Goal: Task Accomplishment & Management: Complete application form

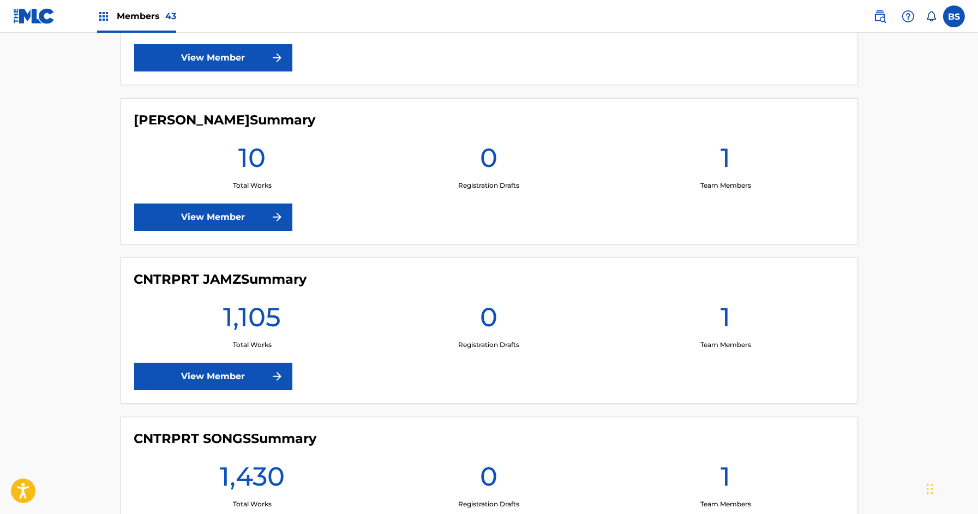
scroll to position [1054, 0]
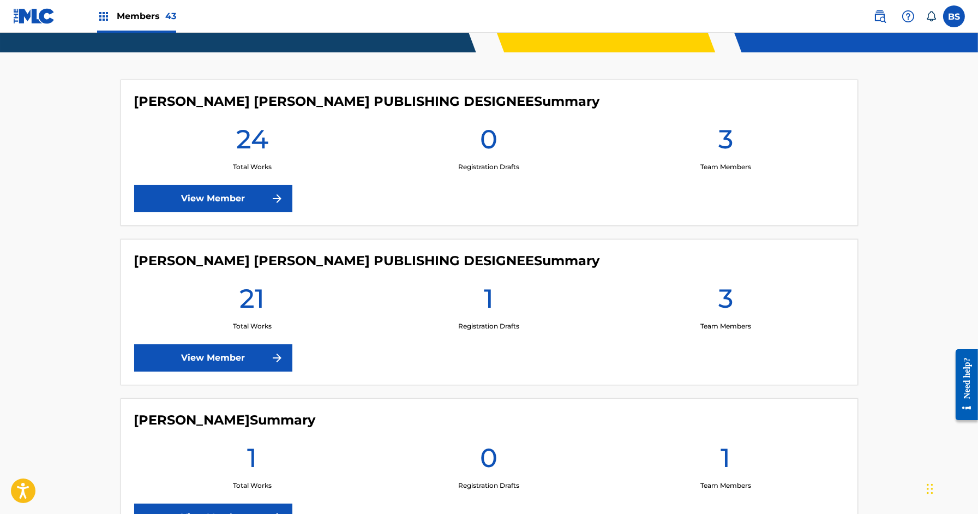
scroll to position [40, 0]
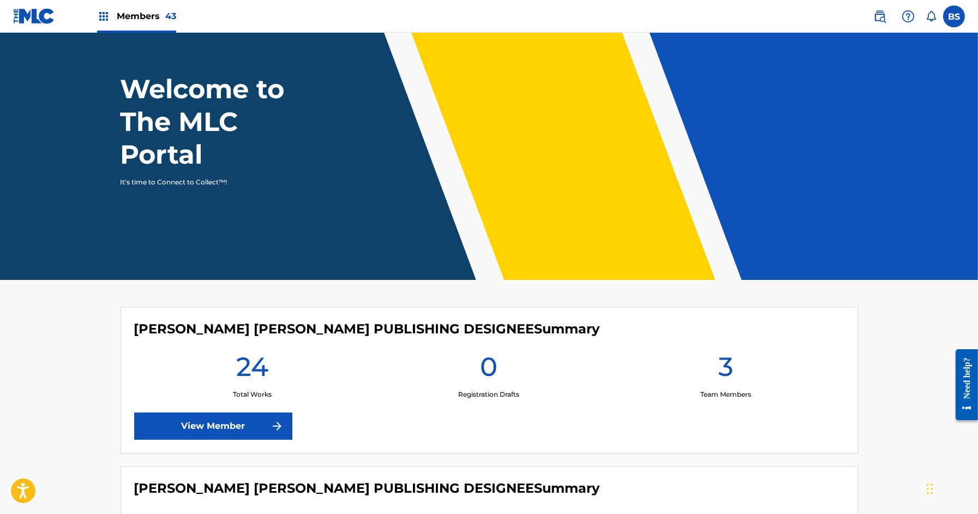
click at [209, 430] on link "View Member" at bounding box center [213, 425] width 158 height 27
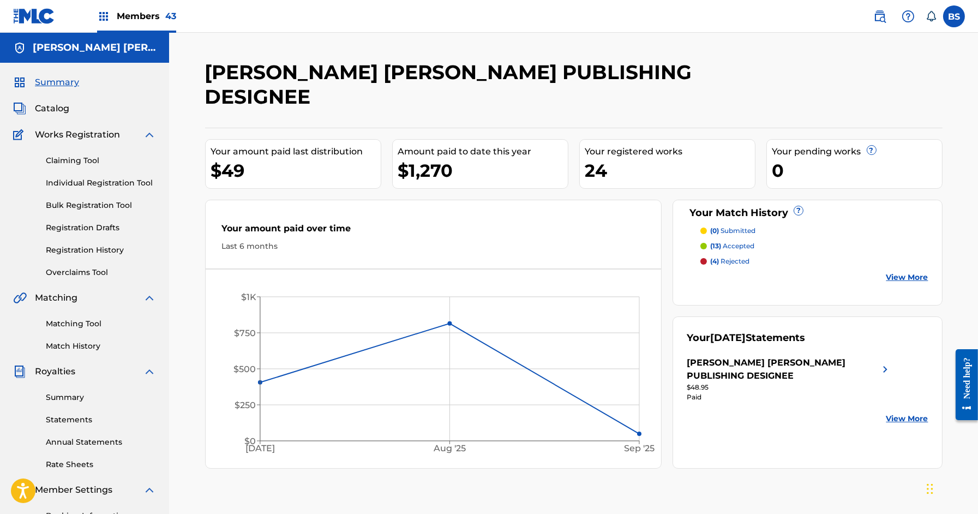
click at [50, 108] on span "Catalog" at bounding box center [52, 108] width 34 height 13
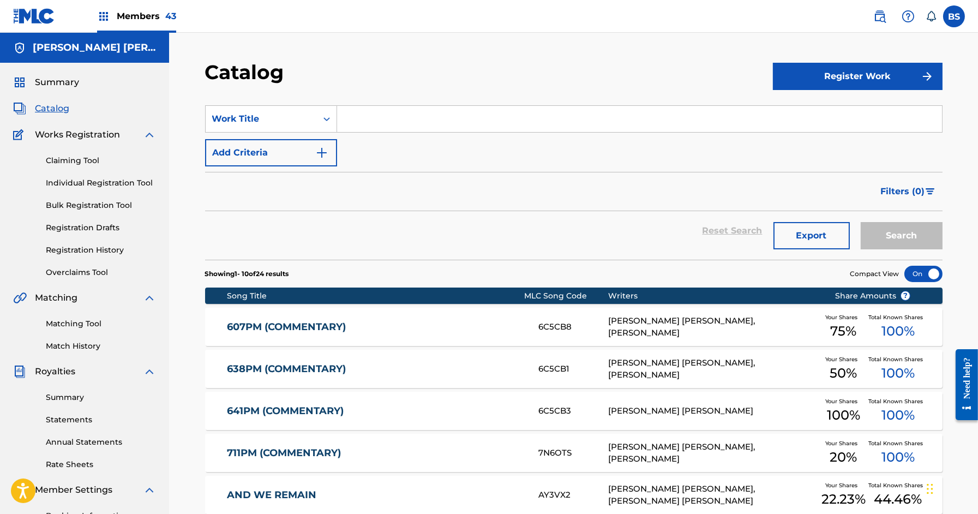
click at [833, 77] on button "Register Work" at bounding box center [858, 76] width 170 height 27
click at [815, 111] on link "Individual" at bounding box center [858, 112] width 170 height 26
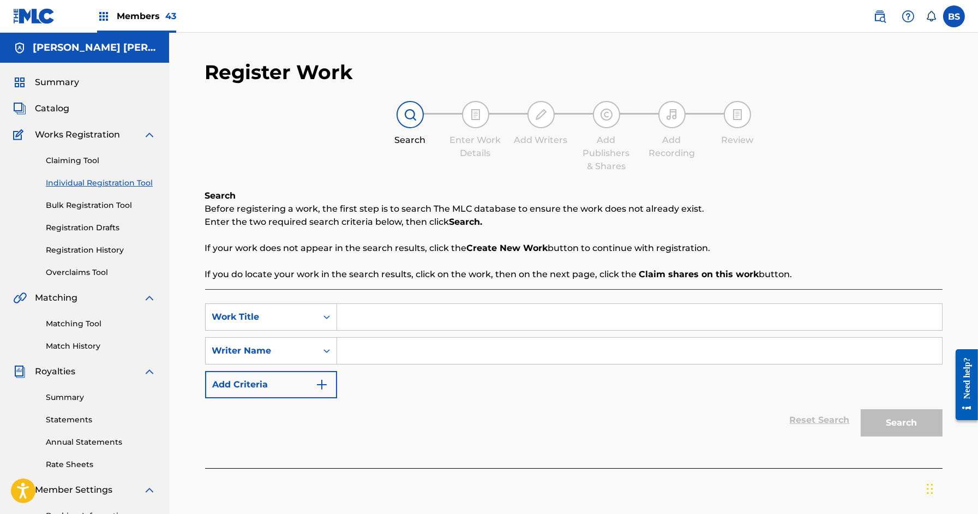
click at [362, 315] on input "Search Form" at bounding box center [639, 317] width 605 height 26
paste input "Who's Gonna Love Me"
type input "Who's Gonna Love Me"
click at [420, 365] on div "SearchWithCriteria2edf1d88-c32a-47ed-9782-98f16284d4c2 Work Title Who's Gonna L…" at bounding box center [573, 350] width 737 height 95
click at [420, 363] on input "Search Form" at bounding box center [639, 350] width 605 height 26
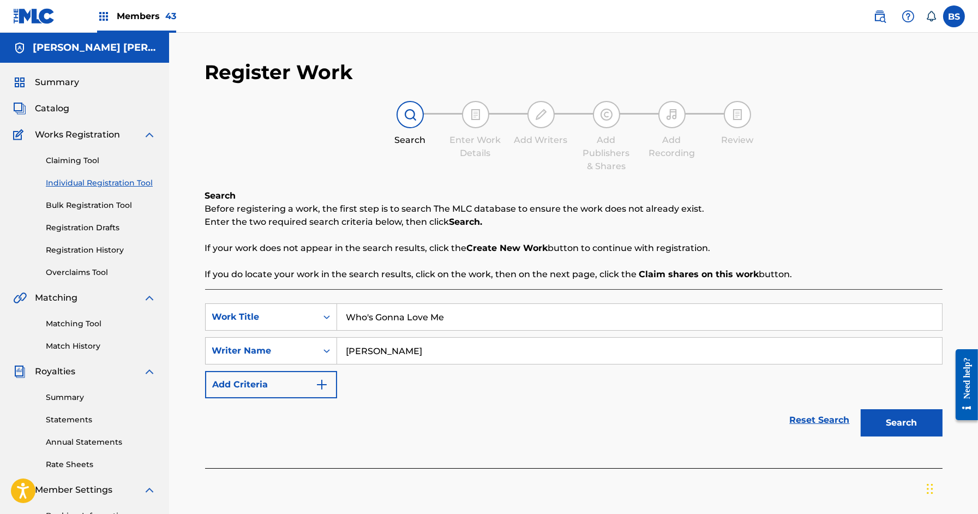
type input "abner"
click at [860, 409] on button "Search" at bounding box center [901, 422] width 82 height 27
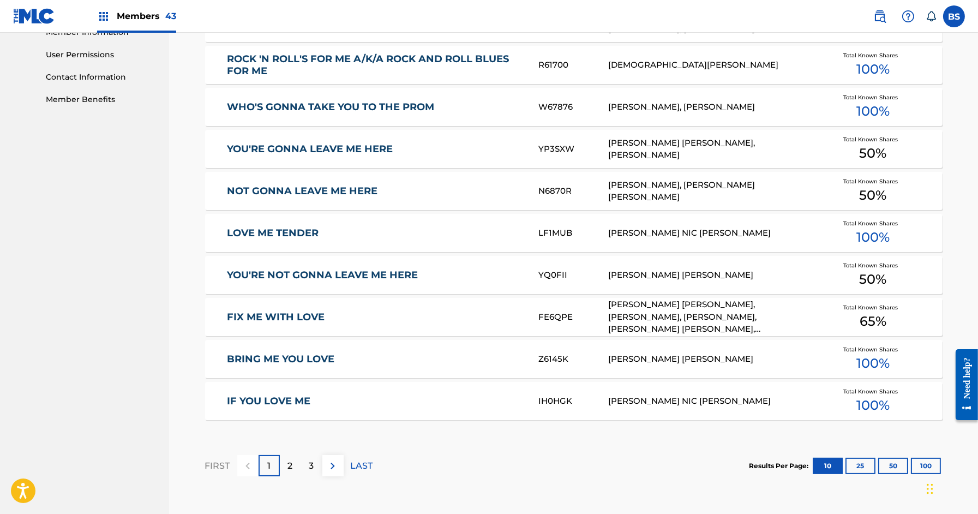
scroll to position [593, 0]
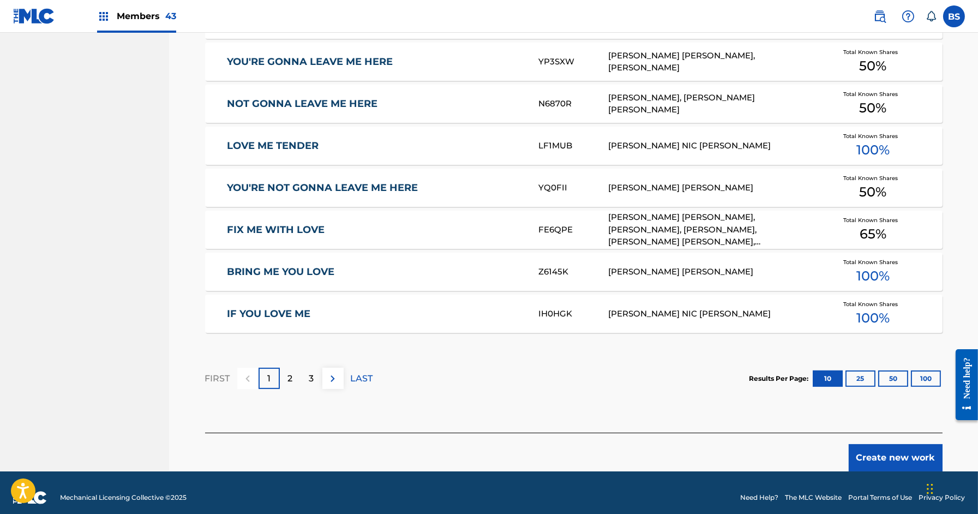
click at [881, 451] on button "Create new work" at bounding box center [895, 457] width 94 height 27
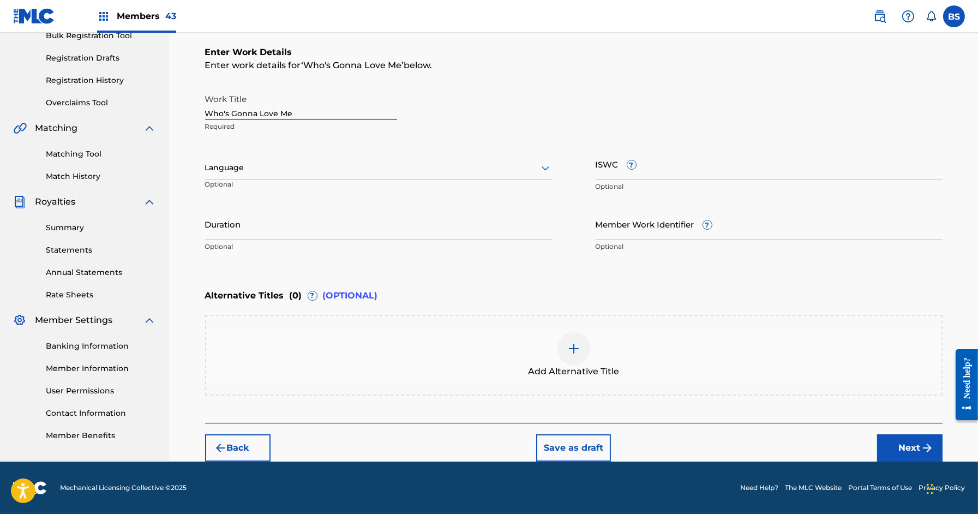
scroll to position [168, 0]
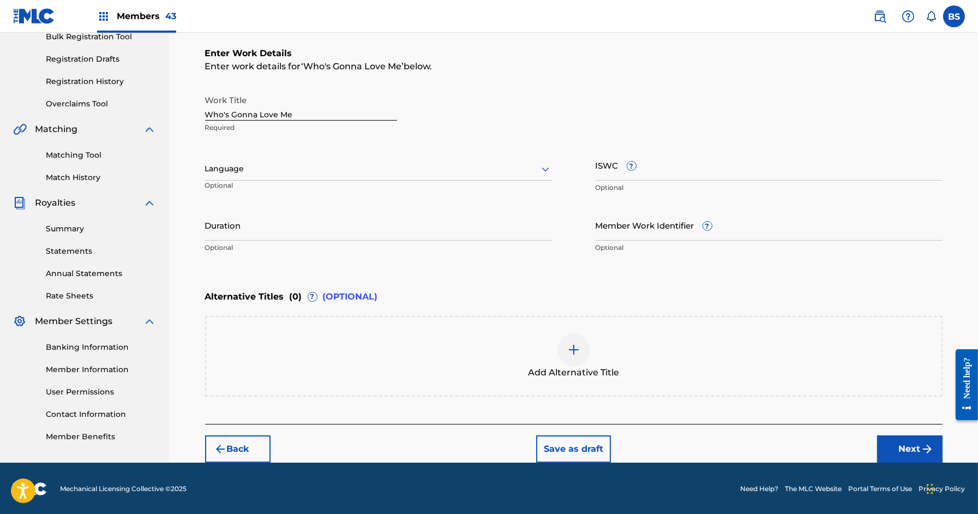
click at [272, 164] on div at bounding box center [378, 169] width 347 height 14
click at [250, 194] on div "English" at bounding box center [379, 192] width 346 height 25
click at [910, 447] on button "Next" at bounding box center [909, 448] width 65 height 27
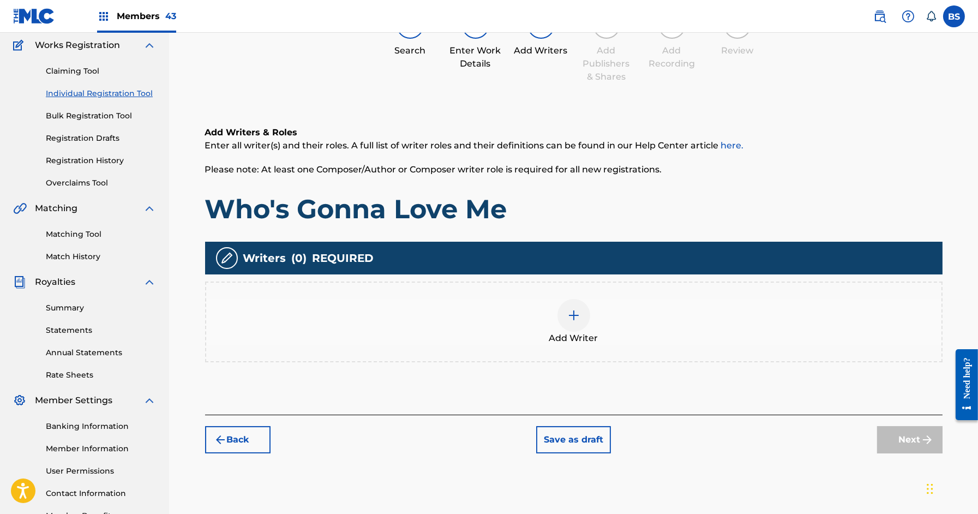
scroll to position [49, 0]
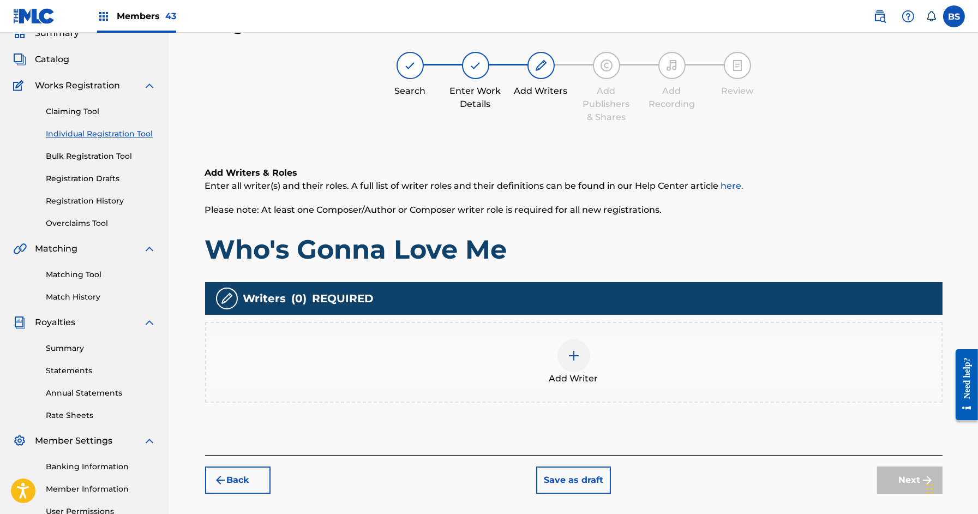
click at [572, 364] on div at bounding box center [573, 355] width 33 height 33
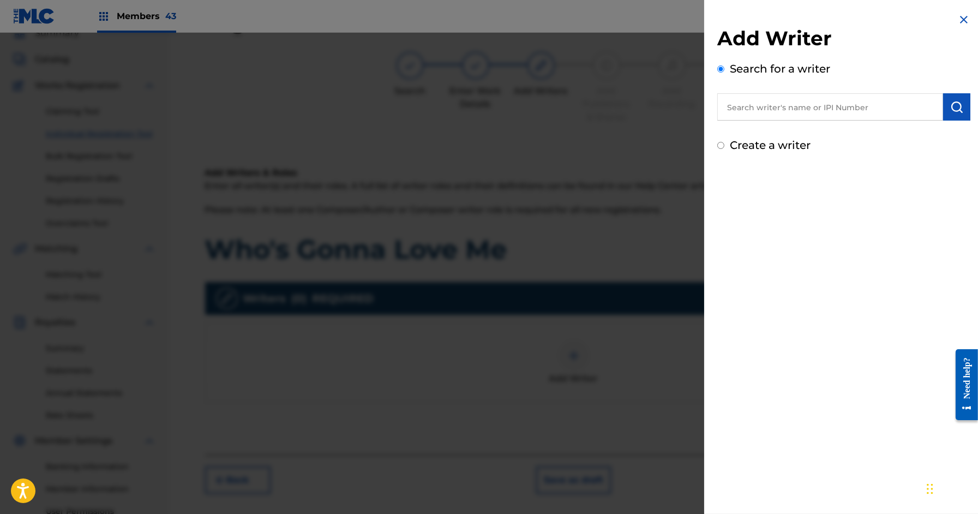
click at [958, 20] on img at bounding box center [963, 19] width 13 height 13
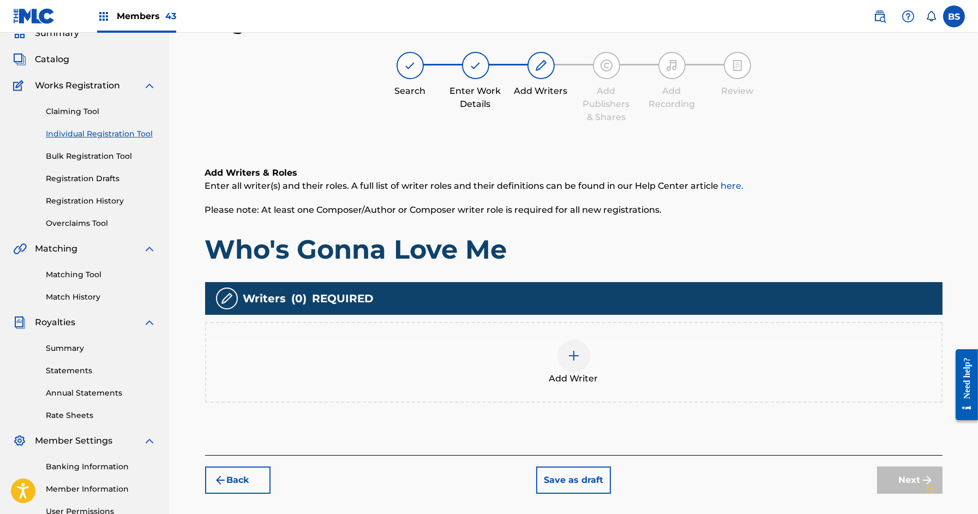
scroll to position [0, 0]
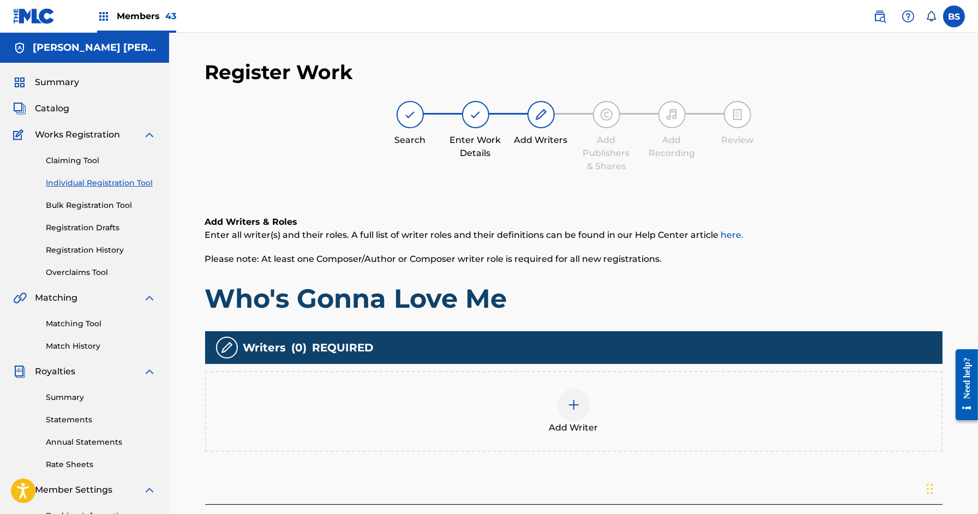
click at [53, 107] on span "Catalog" at bounding box center [52, 108] width 34 height 13
click at [579, 415] on div at bounding box center [573, 404] width 33 height 33
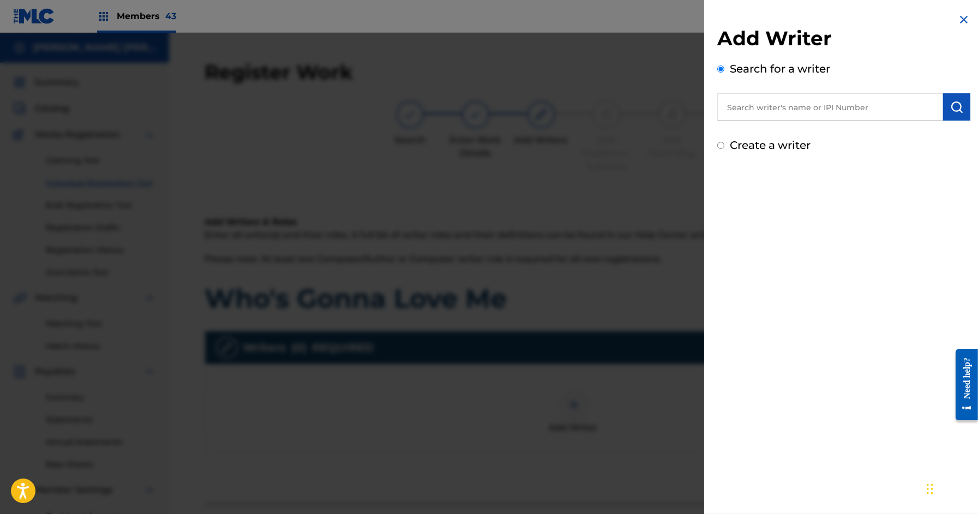
click at [836, 99] on input "text" at bounding box center [830, 106] width 226 height 27
paste input "00500908681"
type input "00500908681"
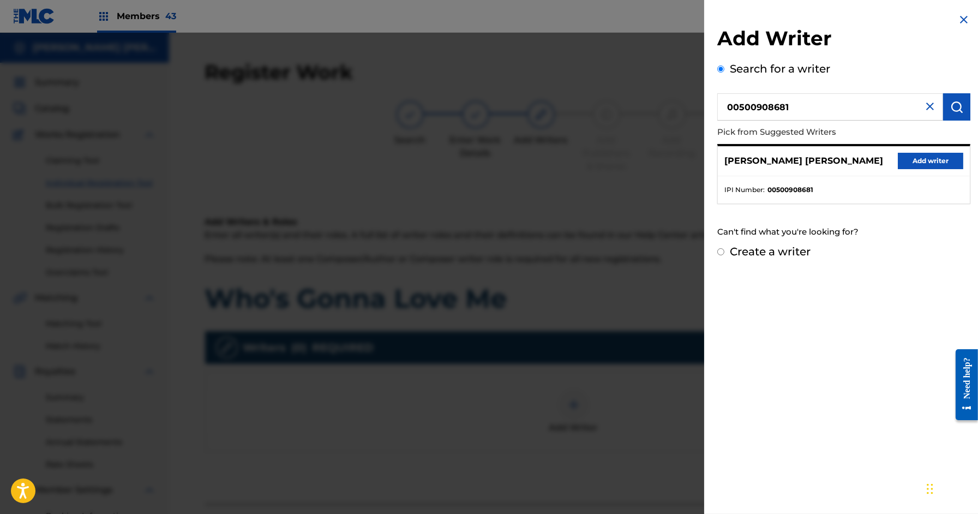
click at [917, 152] on div "ABNER PEDRO RAMIREZ Add writer" at bounding box center [843, 161] width 252 height 30
click at [915, 159] on button "Add writer" at bounding box center [929, 161] width 65 height 16
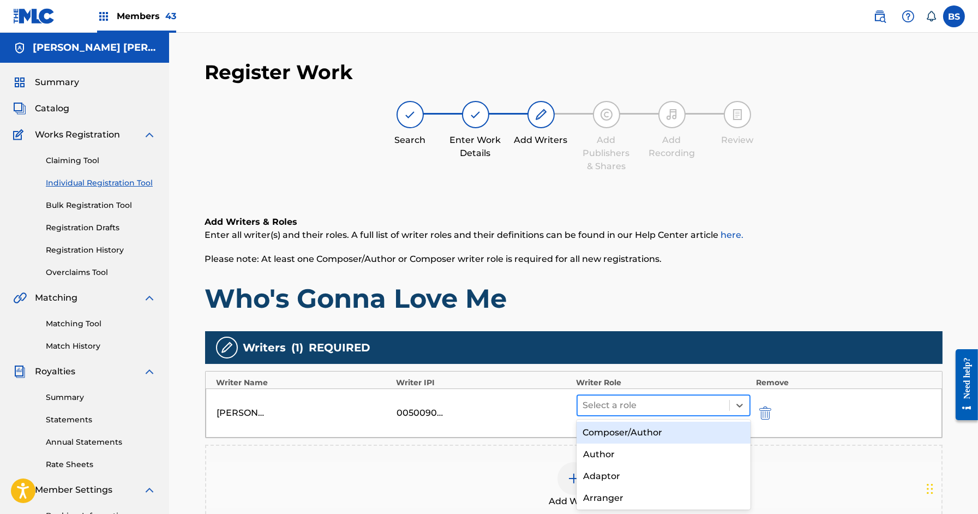
click at [602, 409] on div at bounding box center [653, 404] width 141 height 15
click at [618, 436] on div "Composer/Author" at bounding box center [663, 432] width 174 height 22
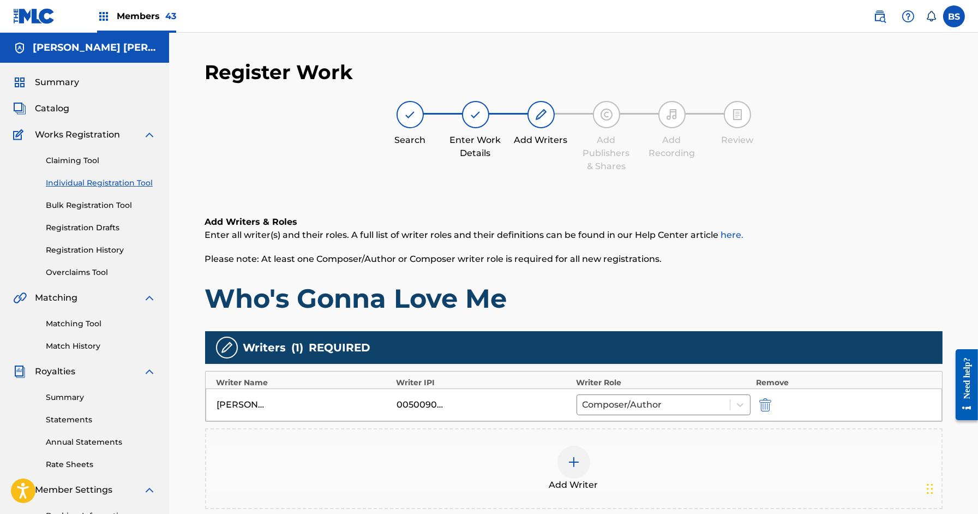
click at [576, 457] on img at bounding box center [573, 461] width 13 height 13
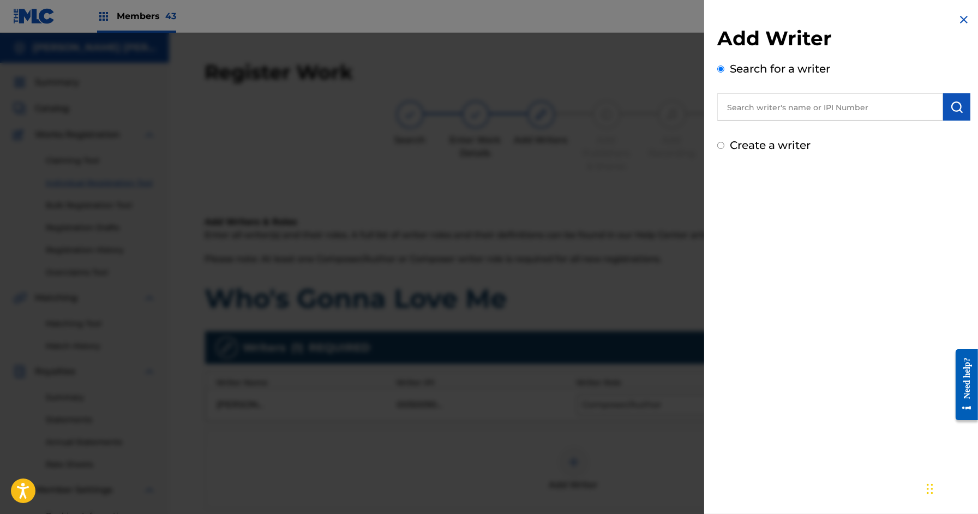
click at [810, 113] on input "text" at bounding box center [830, 106] width 226 height 27
paste input "00718344538"
type input "00718344538"
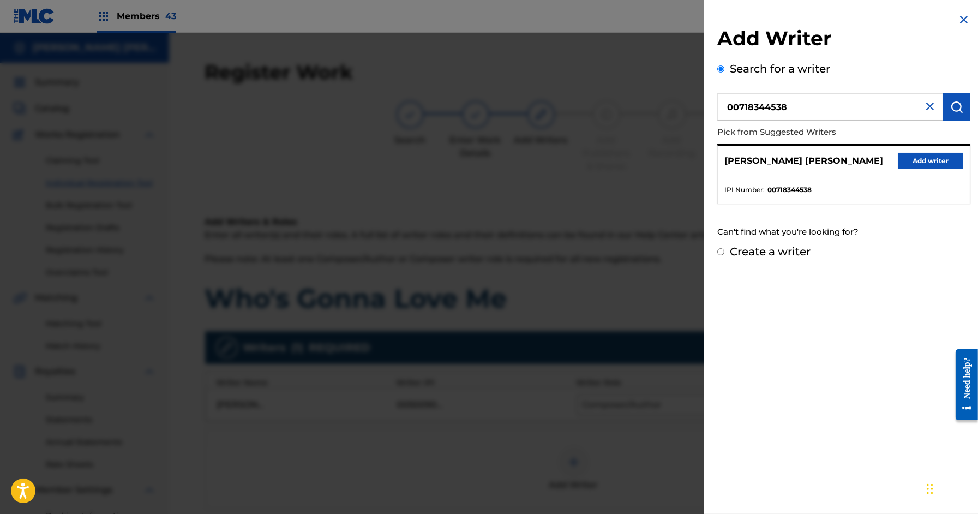
click at [913, 161] on button "Add writer" at bounding box center [929, 161] width 65 height 16
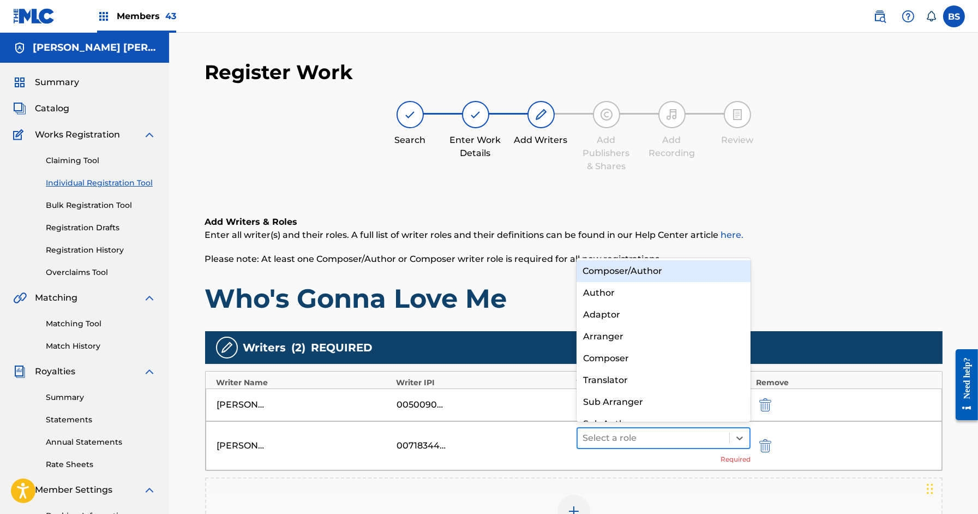
click at [629, 443] on div at bounding box center [653, 437] width 141 height 15
click at [610, 268] on div "Composer/Author" at bounding box center [663, 271] width 174 height 22
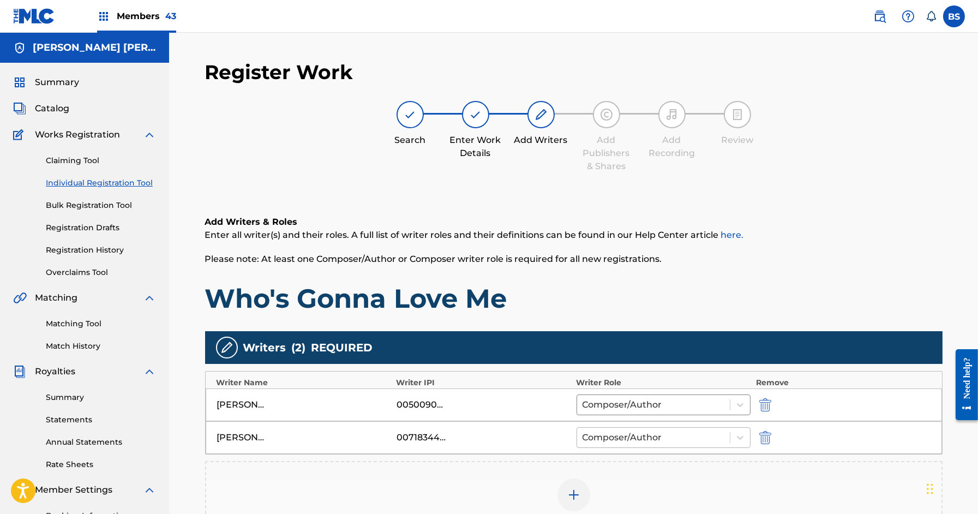
scroll to position [162, 0]
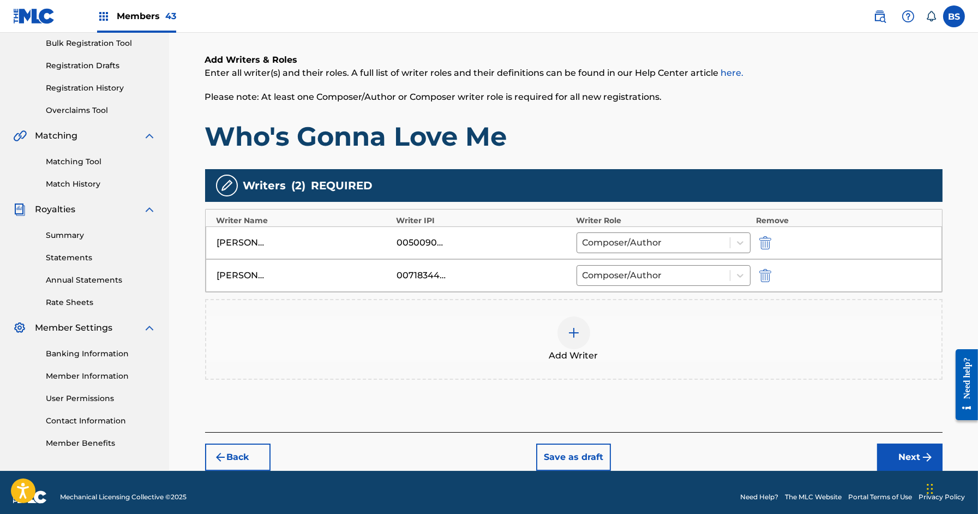
click at [566, 338] on div at bounding box center [573, 332] width 33 height 33
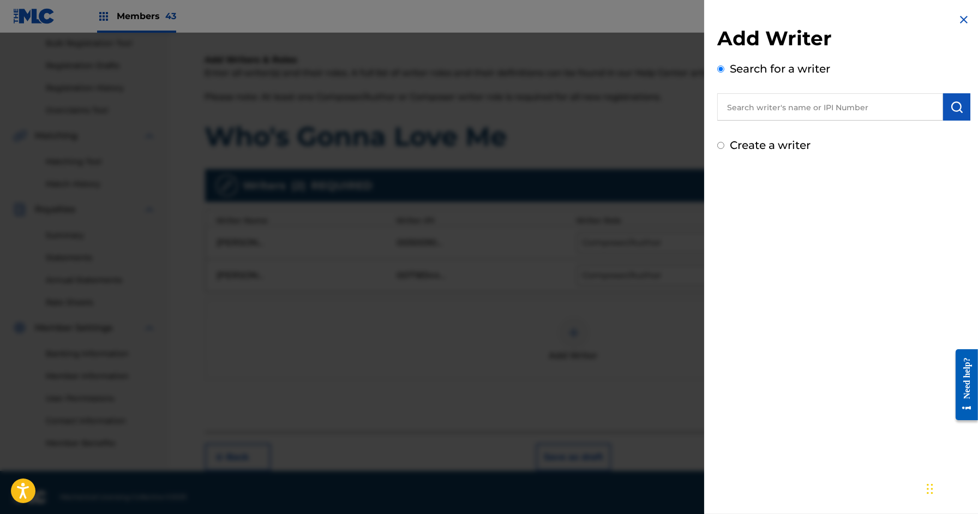
click at [777, 107] on input "text" at bounding box center [830, 106] width 226 height 27
paste input "728432144"
click at [743, 104] on input "00 728432144" at bounding box center [830, 106] width 226 height 27
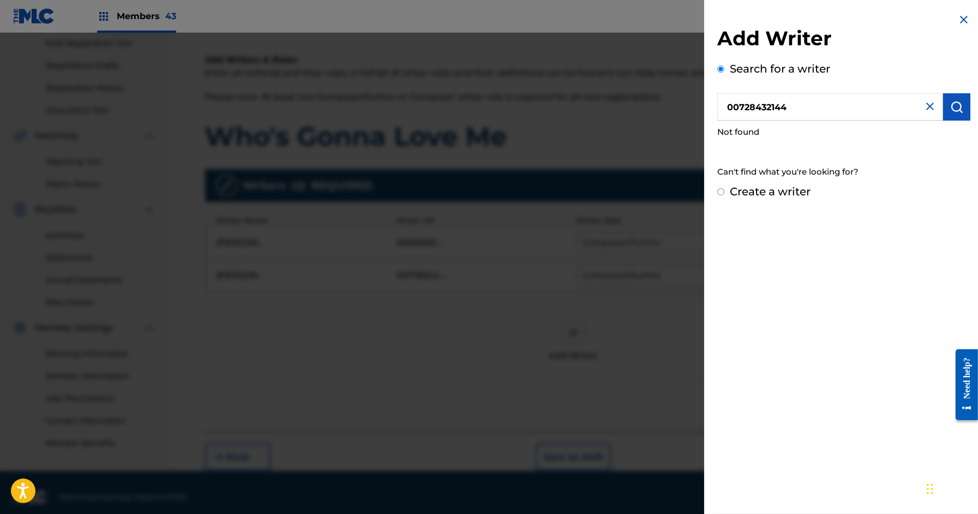
click at [789, 102] on input "00728432144" at bounding box center [830, 106] width 226 height 27
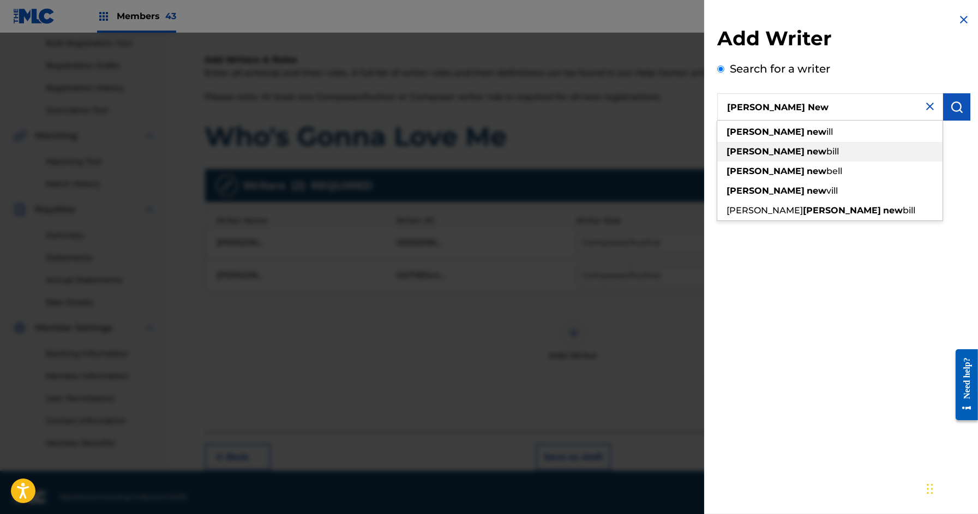
click at [806, 150] on strong "new" at bounding box center [816, 151] width 20 height 10
type input "britten newbill"
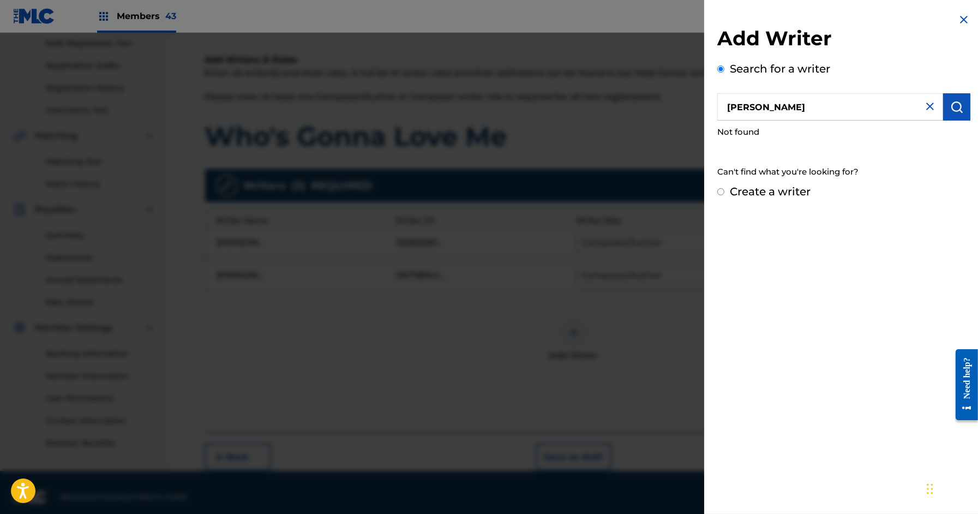
click at [950, 108] on img "submit" at bounding box center [956, 106] width 13 height 13
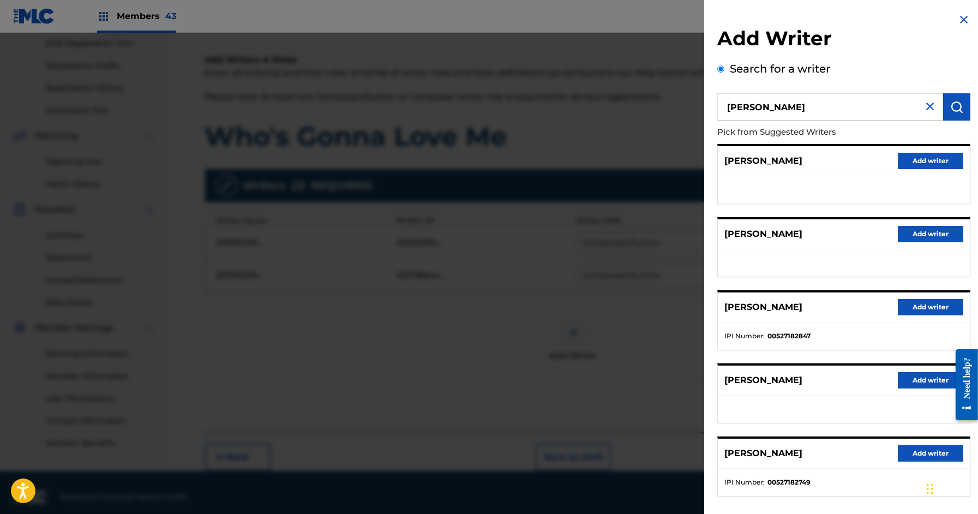
scroll to position [11, 0]
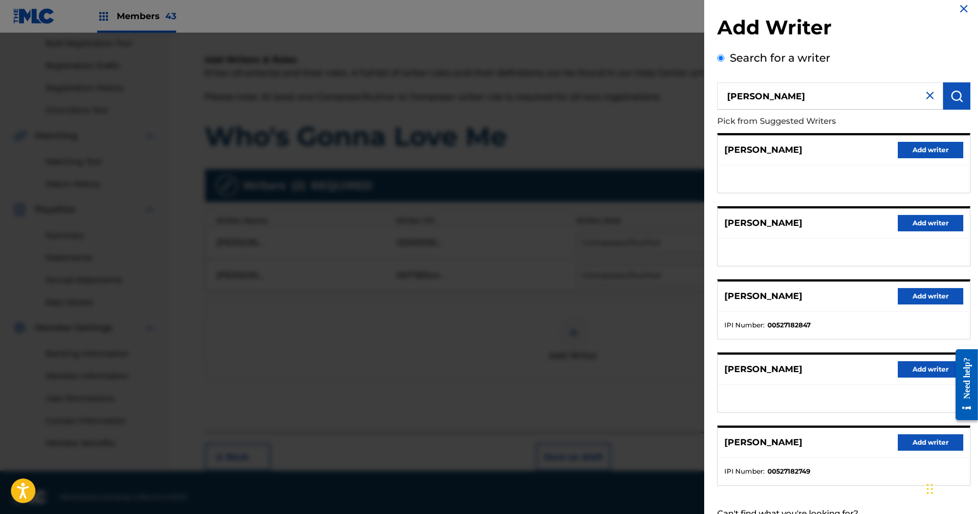
click at [930, 294] on button "Add writer" at bounding box center [929, 296] width 65 height 16
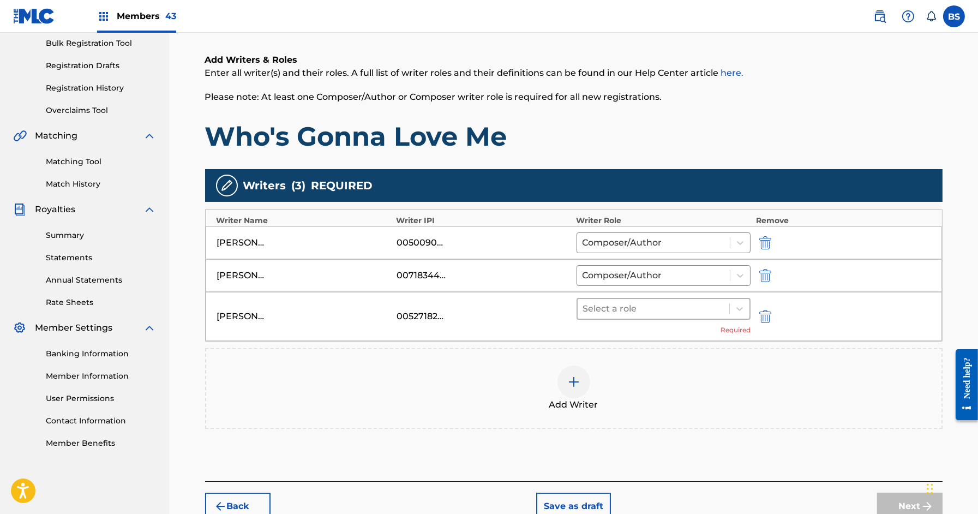
click at [627, 306] on div at bounding box center [653, 308] width 141 height 15
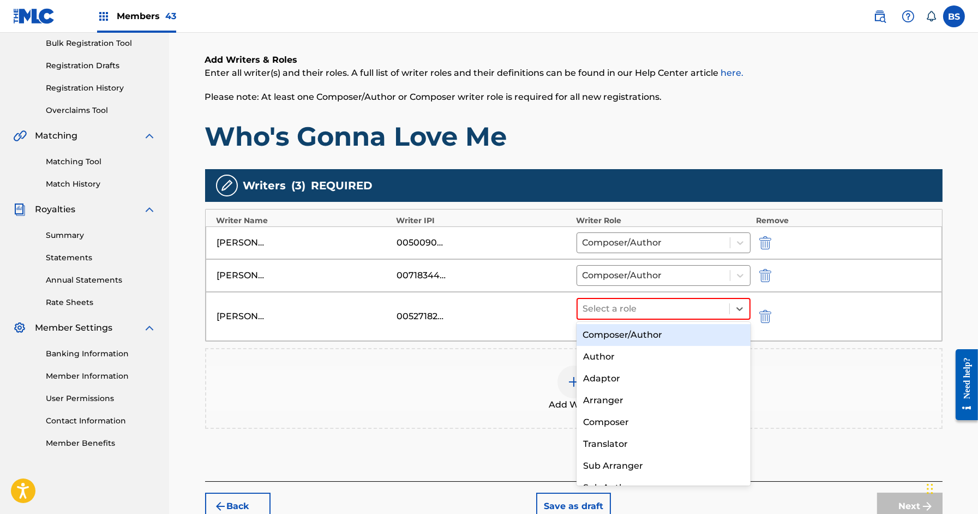
click at [623, 331] on div "Composer/Author" at bounding box center [663, 335] width 174 height 22
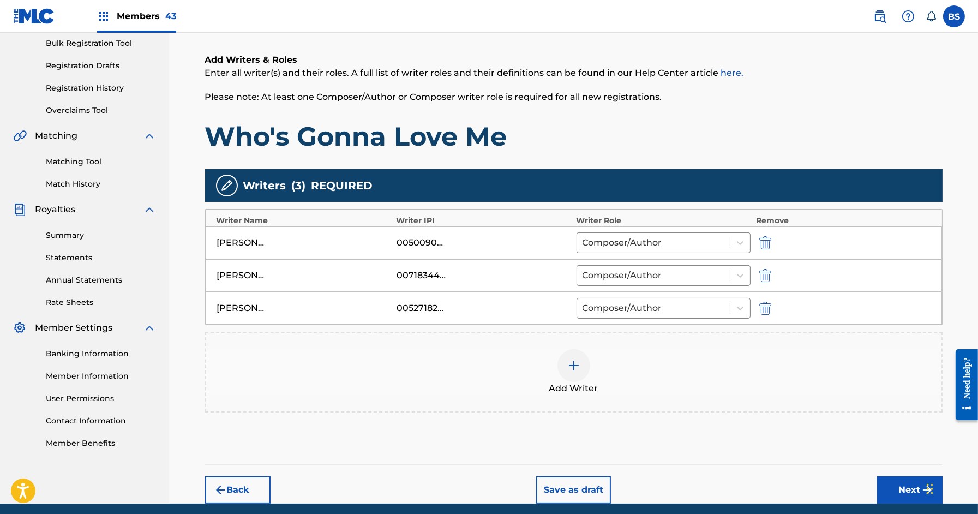
scroll to position [202, 0]
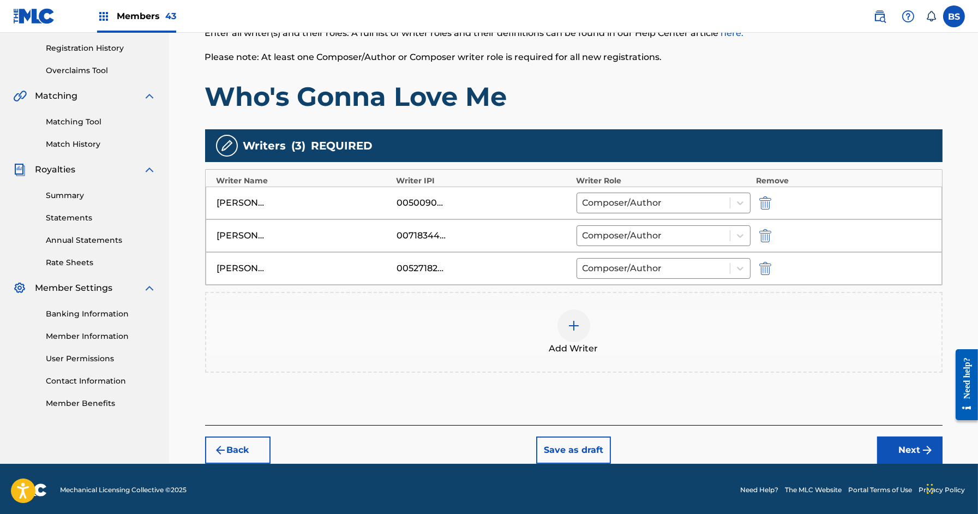
click at [917, 448] on button "Next" at bounding box center [909, 449] width 65 height 27
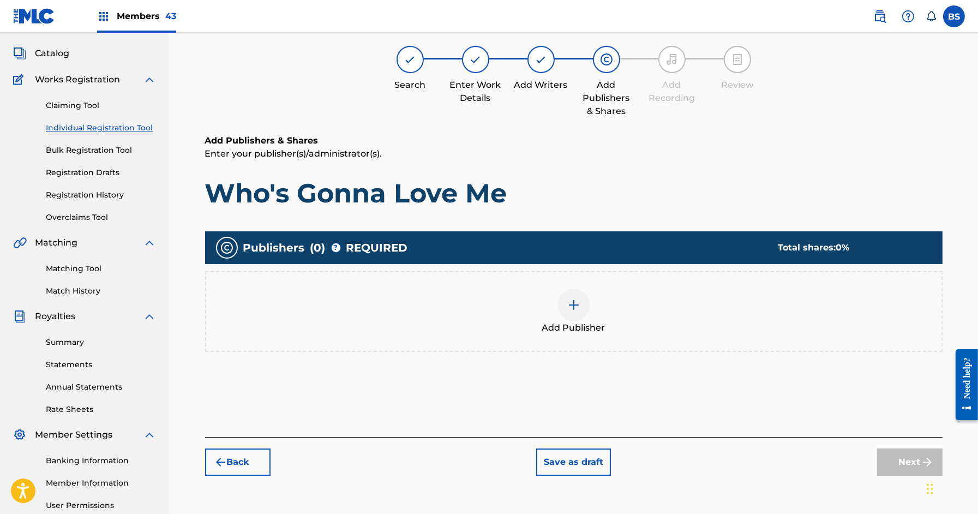
scroll to position [49, 0]
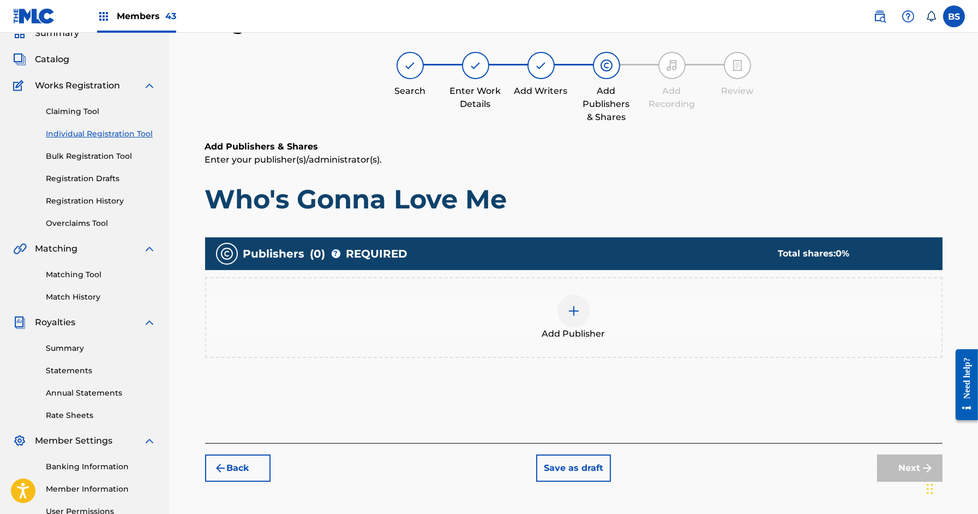
click at [562, 320] on div at bounding box center [573, 310] width 33 height 33
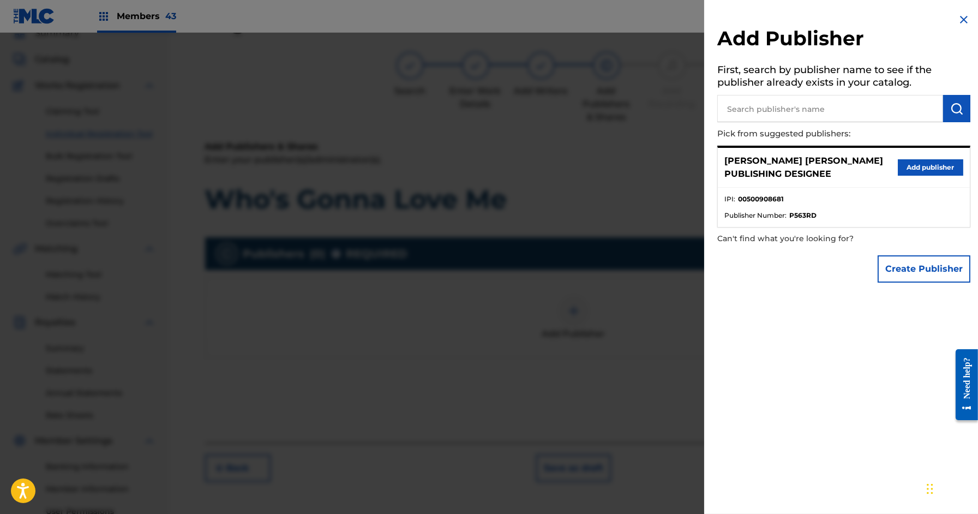
click at [935, 174] on button "Add publisher" at bounding box center [929, 167] width 65 height 16
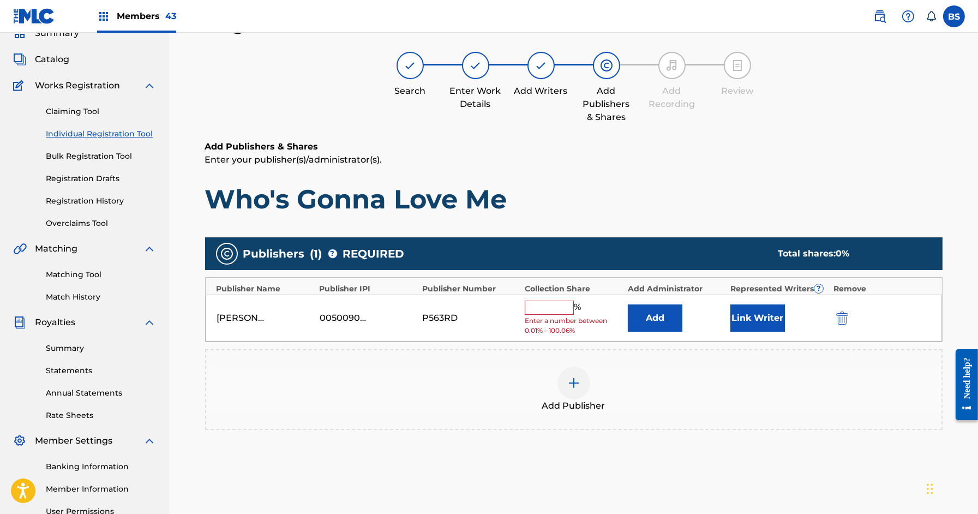
click at [764, 309] on button "Link Writer" at bounding box center [757, 317] width 55 height 27
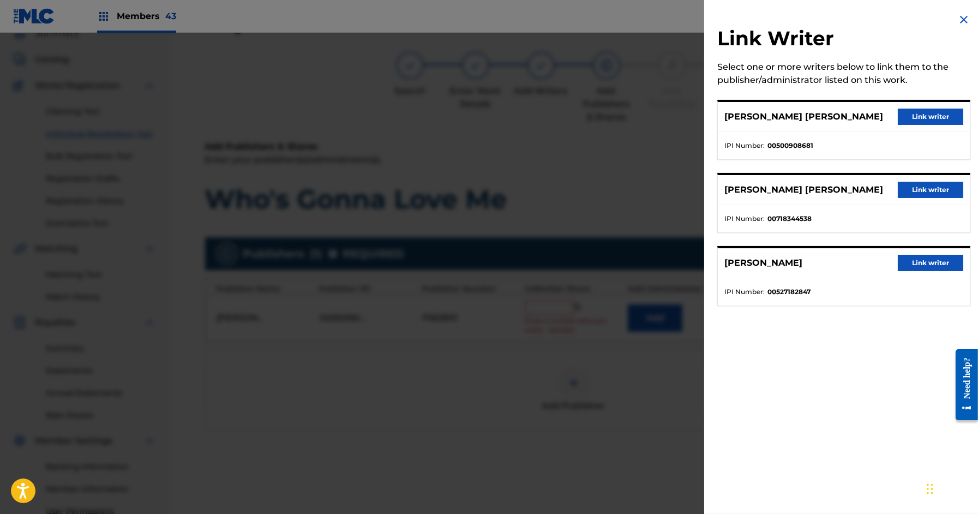
click at [931, 116] on button "Link writer" at bounding box center [929, 116] width 65 height 16
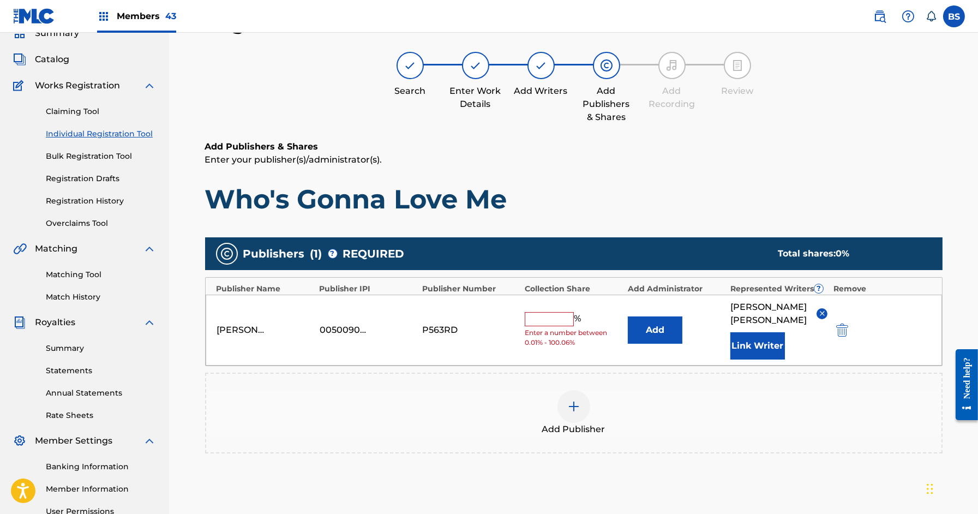
click at [544, 324] on input "text" at bounding box center [548, 319] width 49 height 14
paste input "33.34"
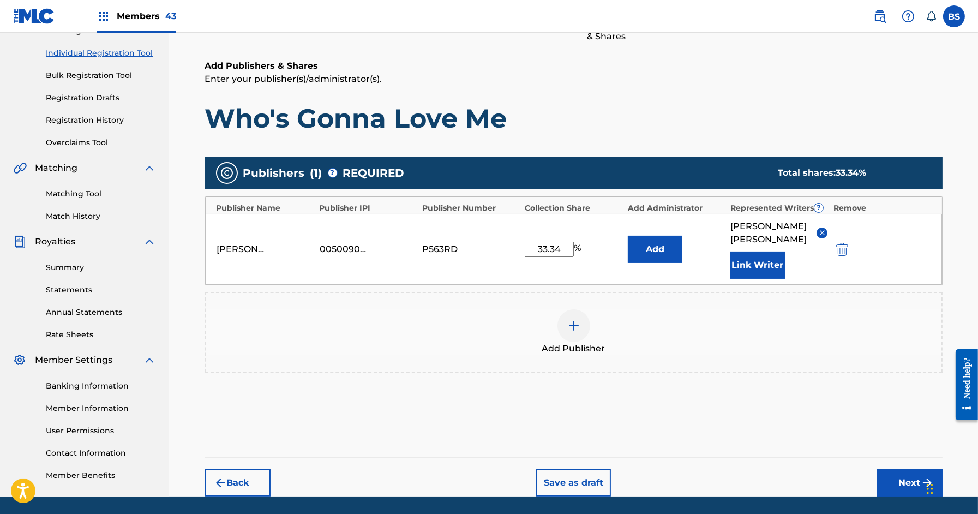
scroll to position [163, 0]
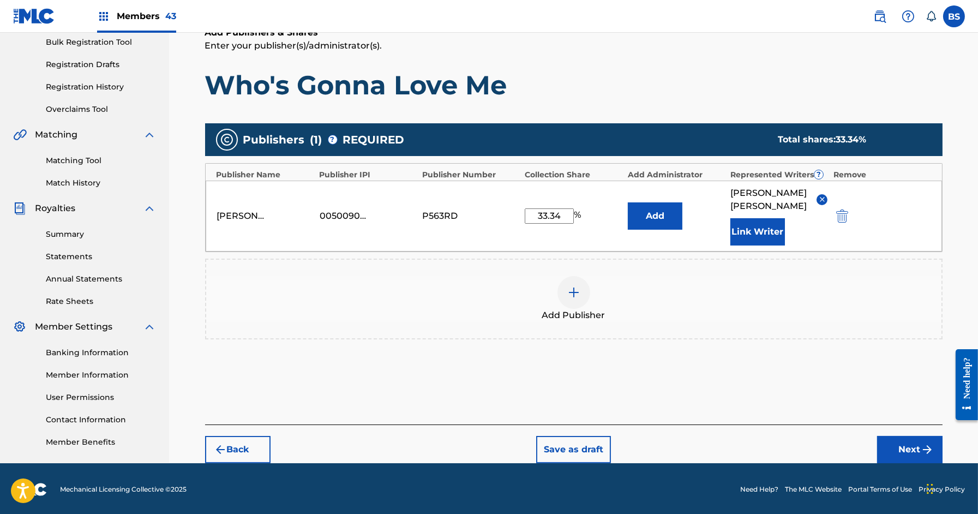
type input "33.34"
click at [903, 450] on button "Next" at bounding box center [909, 449] width 65 height 27
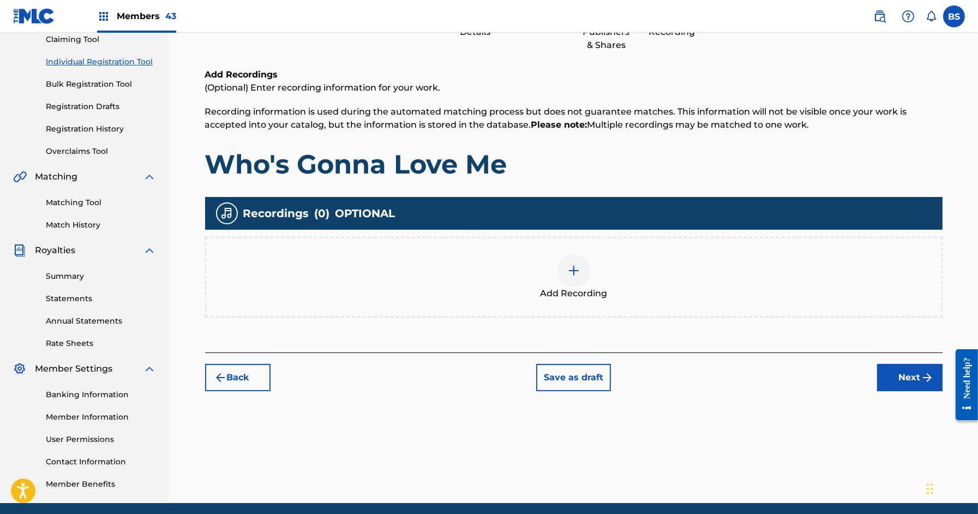
scroll to position [132, 0]
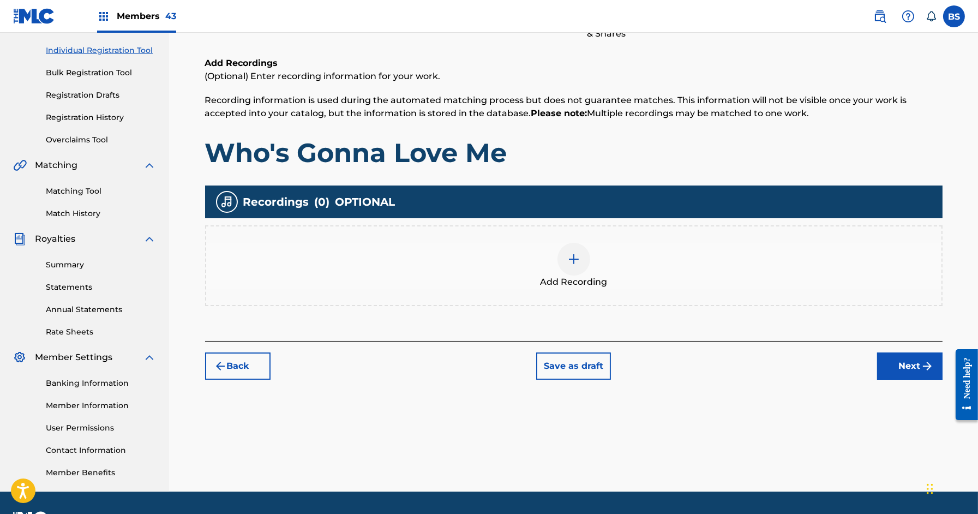
click at [583, 257] on div at bounding box center [573, 259] width 33 height 33
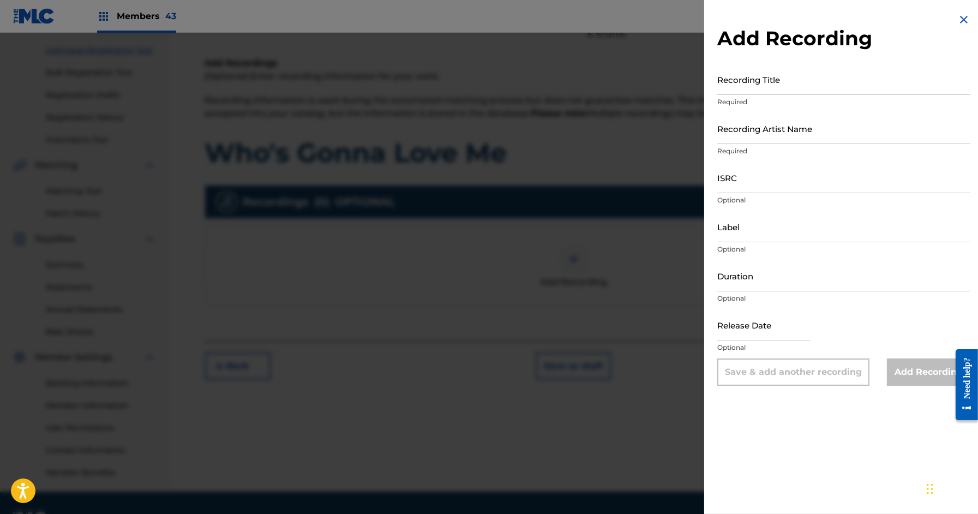
click at [760, 84] on input "Recording Title" at bounding box center [843, 79] width 253 height 31
paste input "Who's Gonna Love Me"
type input "Who's Gonna Love Me"
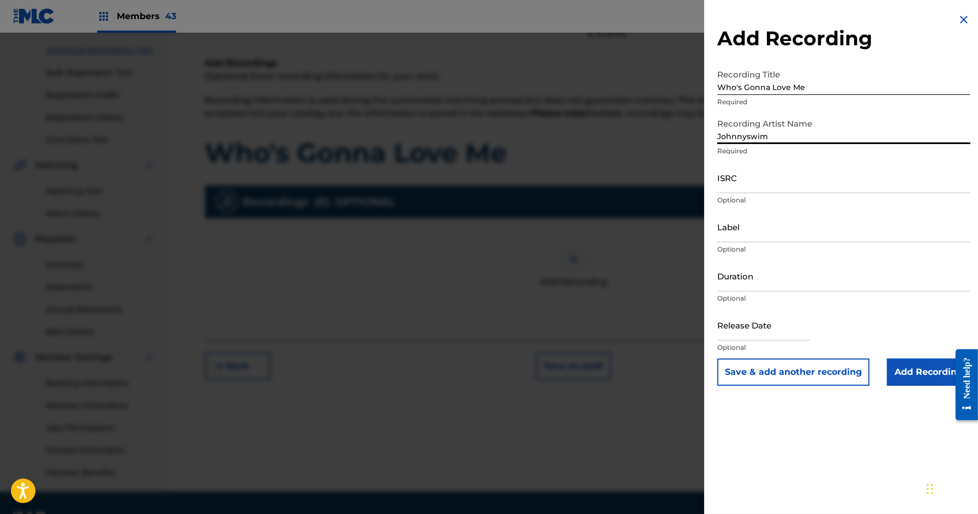
type input "Johnnyswim"
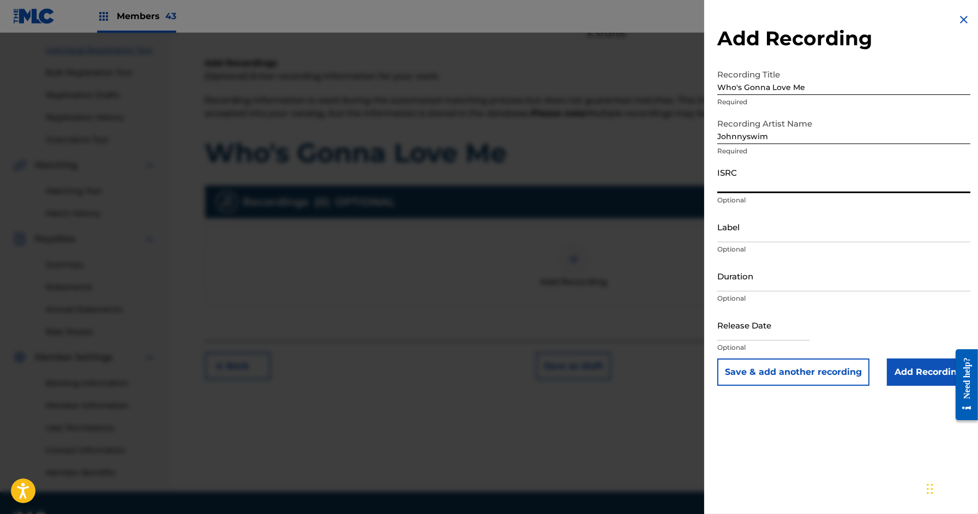
paste input "US38Y2581852"
type input "US38Y2581852"
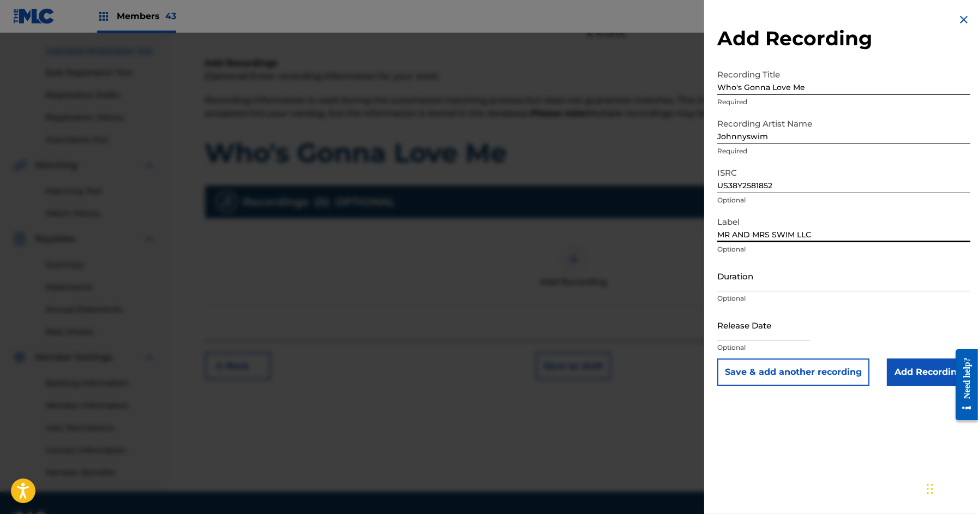
type input "MR AND MRS SWIM LLC"
click at [748, 327] on input "text" at bounding box center [763, 324] width 93 height 31
select select "8"
select select "2025"
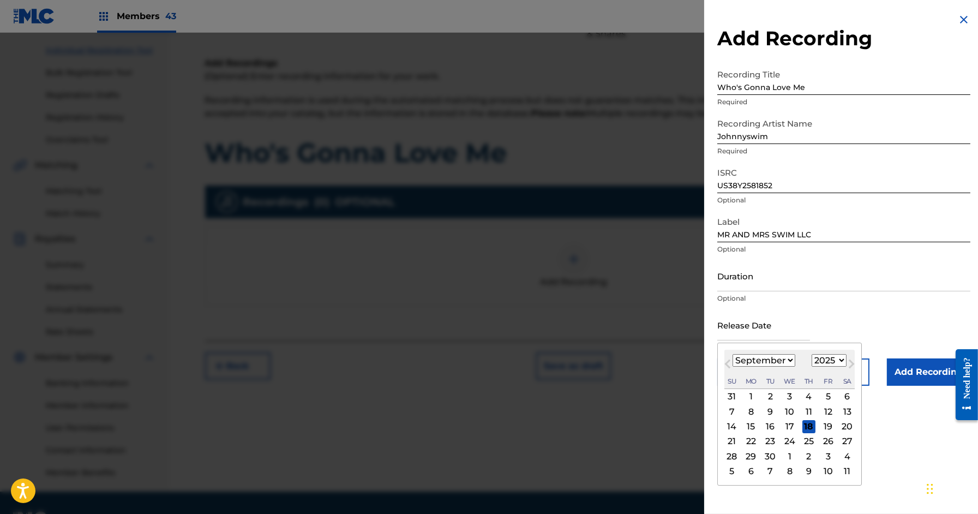
click at [829, 438] on div "26" at bounding box center [827, 441] width 13 height 13
type input "September 26 2025"
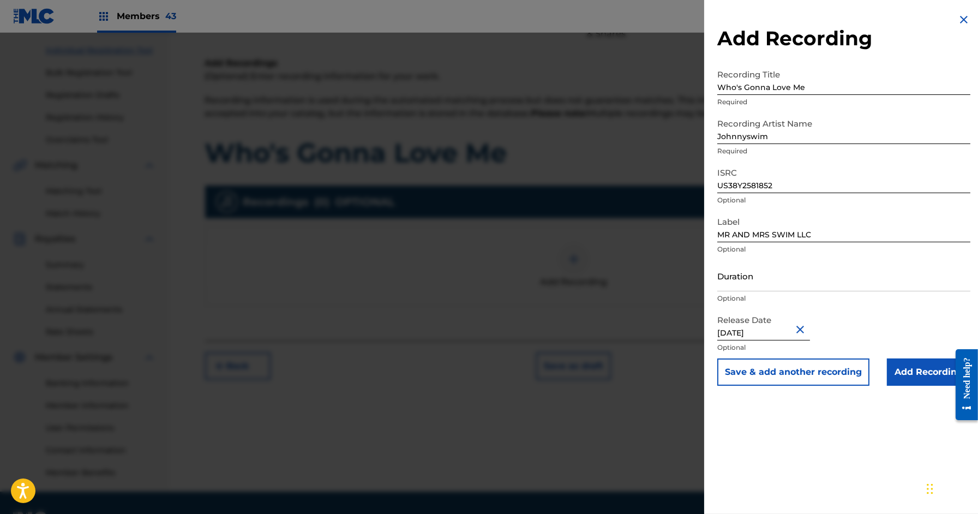
click at [912, 369] on input "Add Recording" at bounding box center [927, 371] width 83 height 27
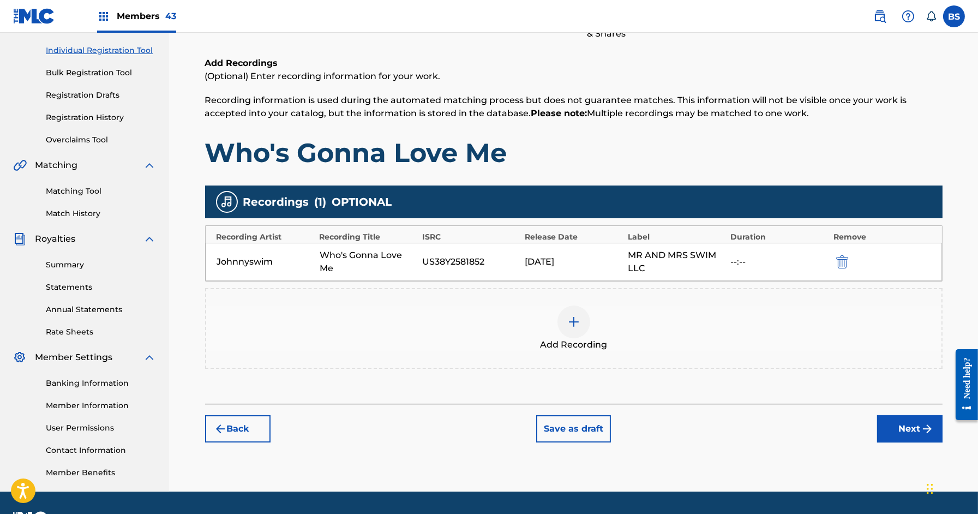
scroll to position [162, 0]
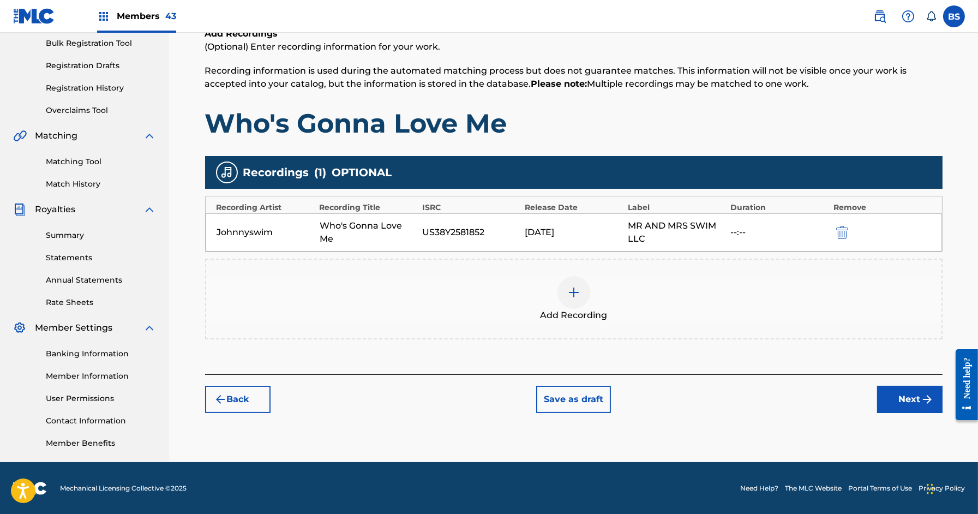
click at [900, 415] on div "Register Work Search Enter Work Details Add Writers Add Publishers & Shares Add…" at bounding box center [573, 180] width 763 height 564
click at [907, 400] on button "Next" at bounding box center [909, 398] width 65 height 27
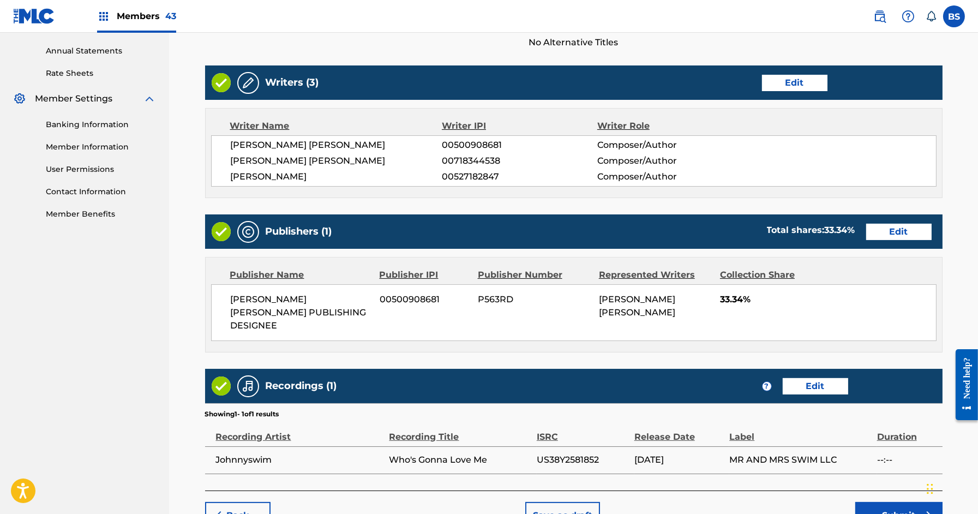
scroll to position [442, 0]
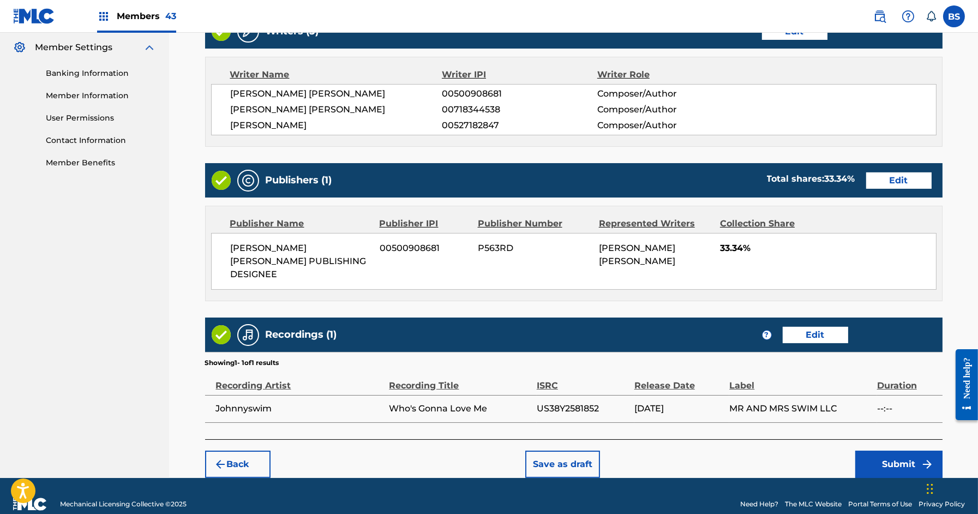
click at [896, 450] on button "Submit" at bounding box center [898, 463] width 87 height 27
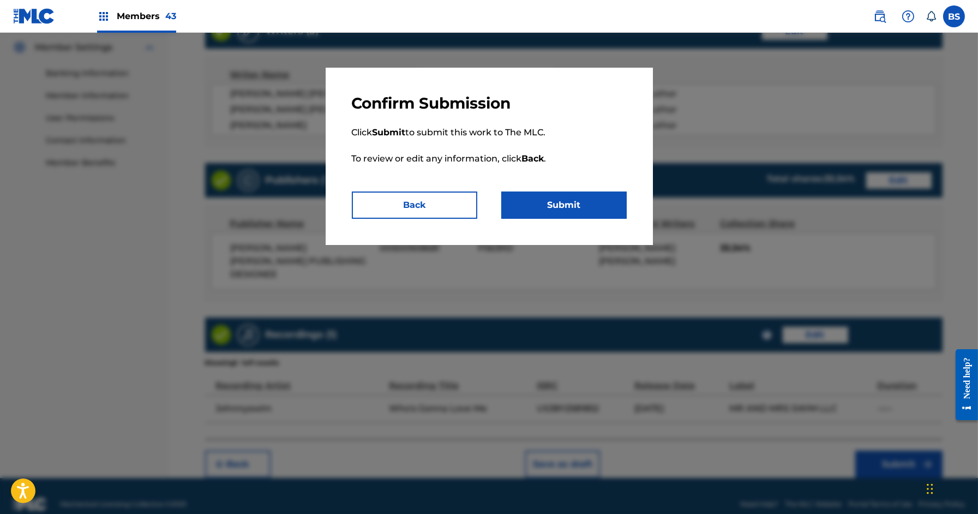
click at [580, 202] on button "Submit" at bounding box center [563, 204] width 125 height 27
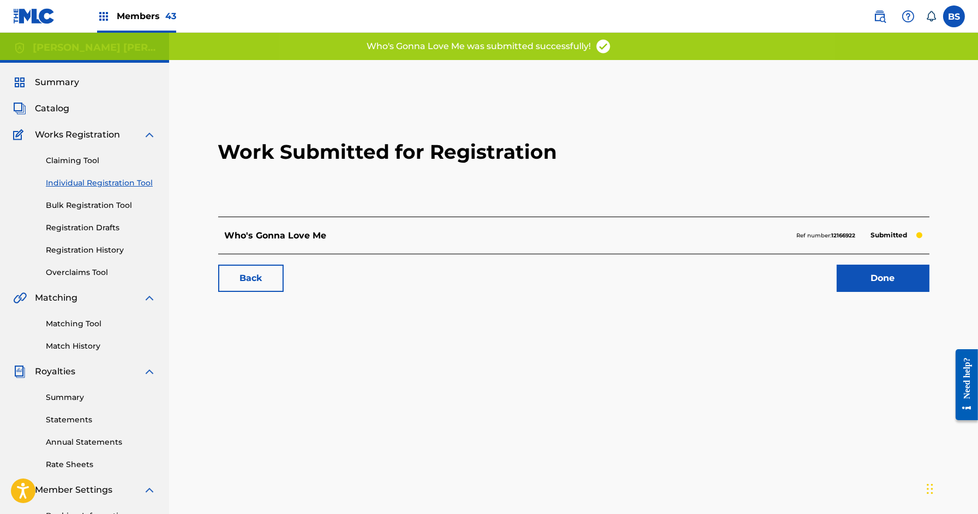
click at [296, 236] on p "Who's Gonna Love Me" at bounding box center [276, 235] width 102 height 13
click at [867, 275] on link "Done" at bounding box center [882, 277] width 93 height 27
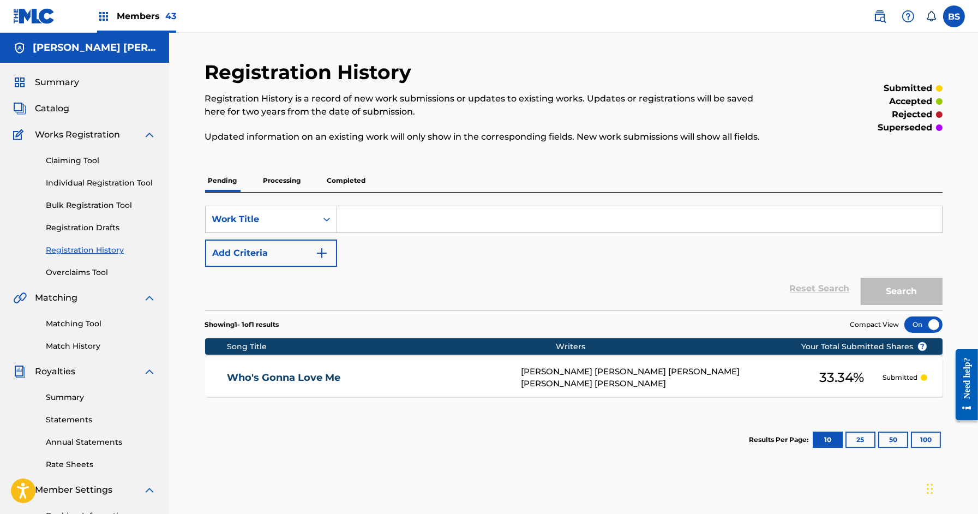
click at [516, 365] on div "Who's Gonna Love Me BRITTEN NEWBILL, AMANDA GRACE RAMIREZ SUDANO, ABNER PEDRO R…" at bounding box center [573, 377] width 737 height 38
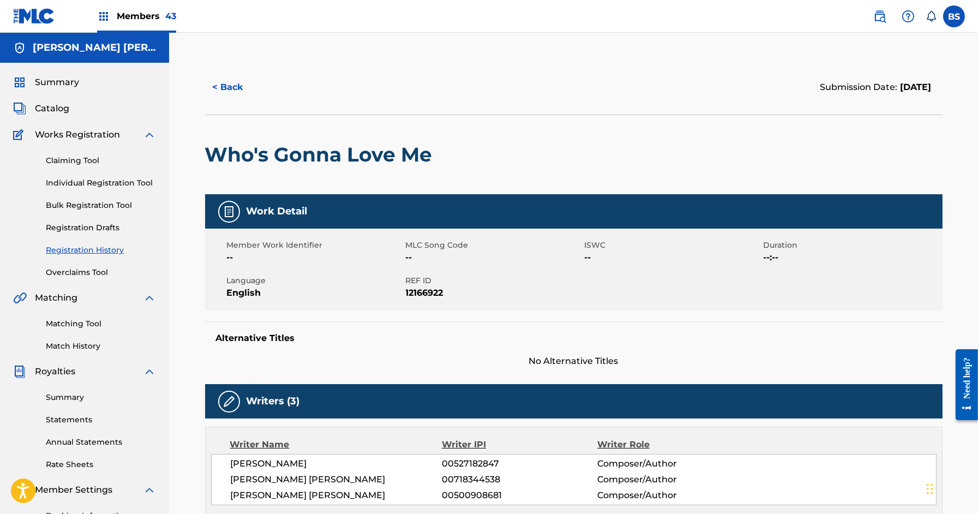
click at [342, 153] on h2 "Who's Gonna Love Me" at bounding box center [321, 154] width 233 height 25
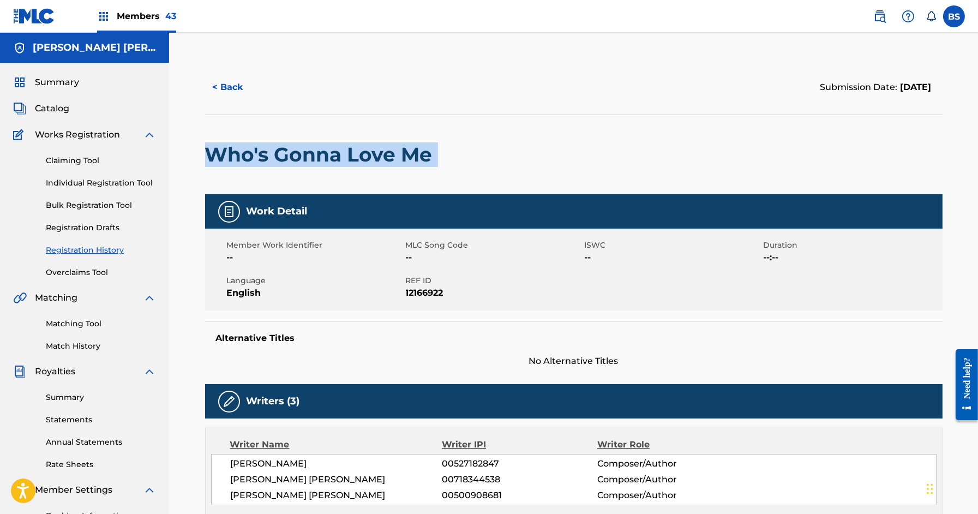
click at [342, 153] on h2 "Who's Gonna Love Me" at bounding box center [321, 154] width 233 height 25
copy div "Who's Gonna Love Me"
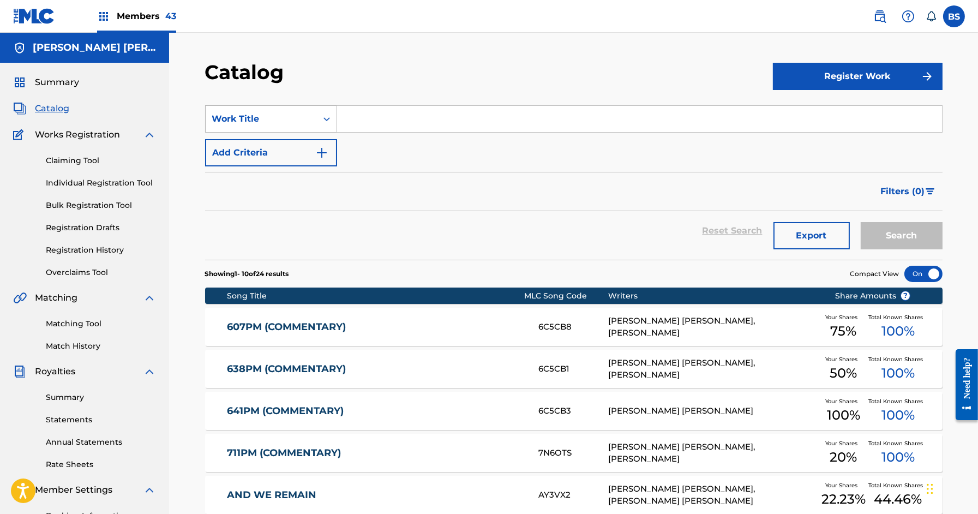
click at [303, 113] on div "Work Title" at bounding box center [261, 118] width 98 height 13
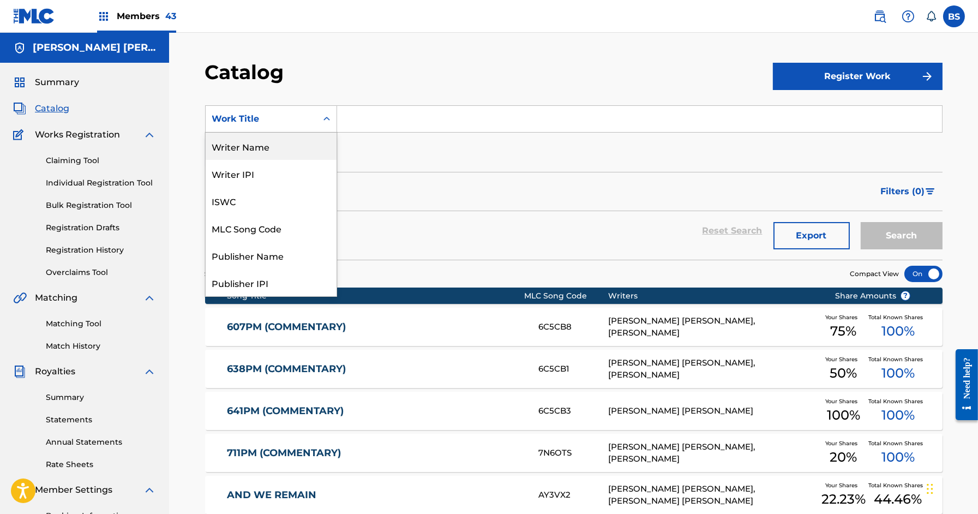
click at [261, 149] on div "Writer Name" at bounding box center [271, 145] width 131 height 27
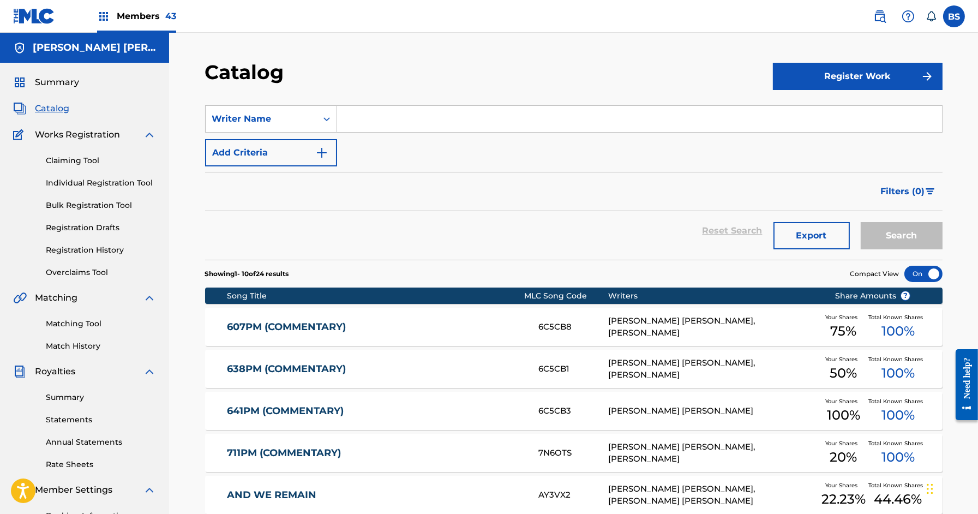
click at [418, 126] on input "Search Form" at bounding box center [639, 119] width 605 height 26
type input "[PERSON_NAME]"
click at [860, 222] on button "Search" at bounding box center [901, 235] width 82 height 27
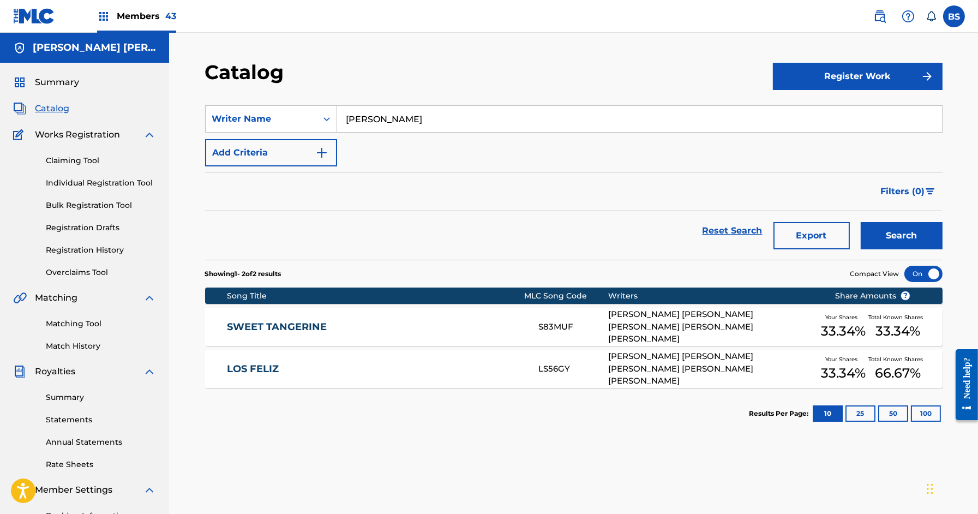
click at [503, 322] on link "SWEET TANGERINE" at bounding box center [375, 327] width 297 height 13
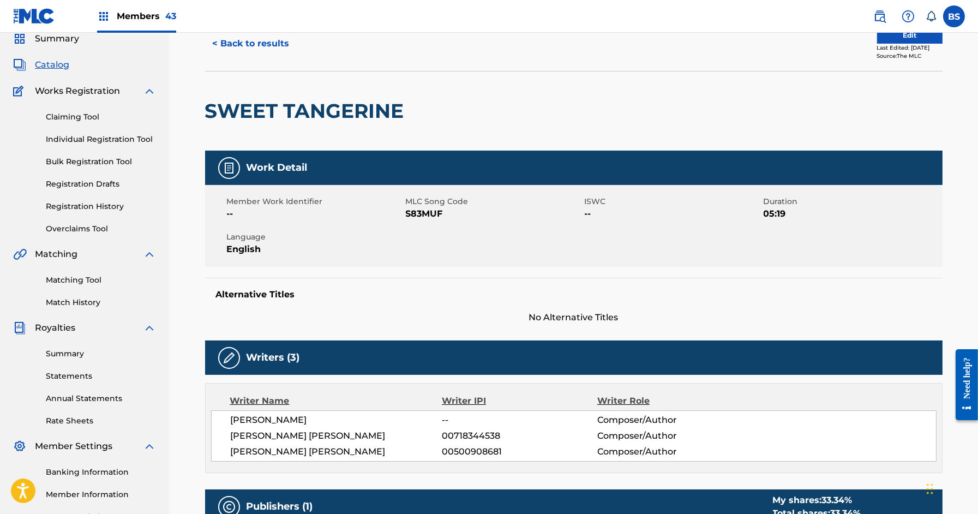
scroll to position [109, 0]
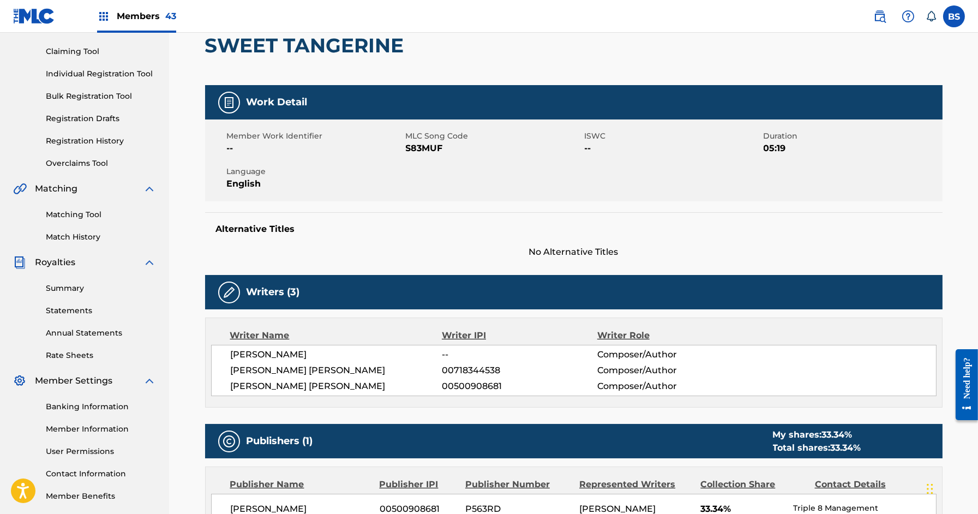
click at [464, 387] on span "00500908681" at bounding box center [519, 385] width 155 height 13
copy span "00500908681"
click at [481, 377] on div "[PERSON_NAME] -- Composer/Author [PERSON_NAME] [PERSON_NAME] 00718344538 Compos…" at bounding box center [573, 370] width 725 height 51
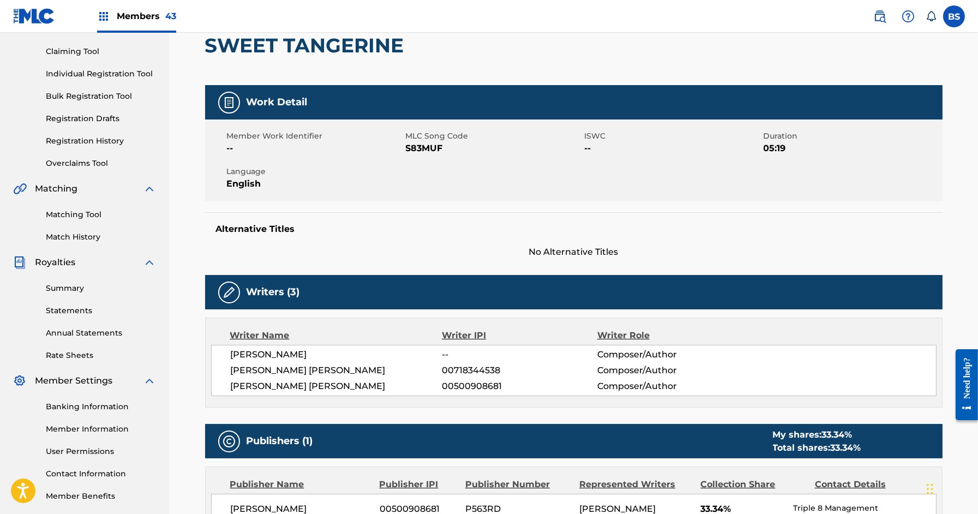
click at [482, 370] on span "00718344538" at bounding box center [519, 370] width 155 height 13
copy span "00718344538"
click at [146, 18] on span "Members 43" at bounding box center [146, 16] width 59 height 13
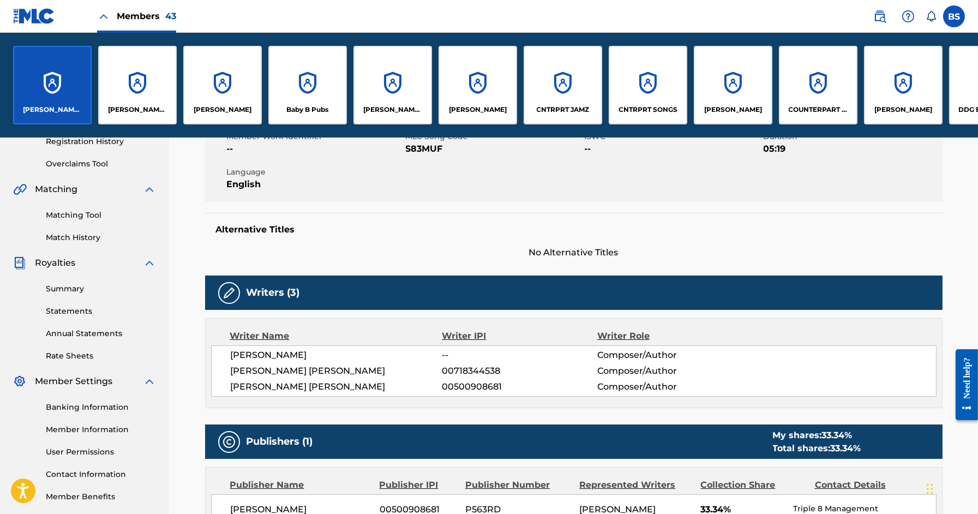
click at [57, 234] on link "Match History" at bounding box center [101, 237] width 110 height 11
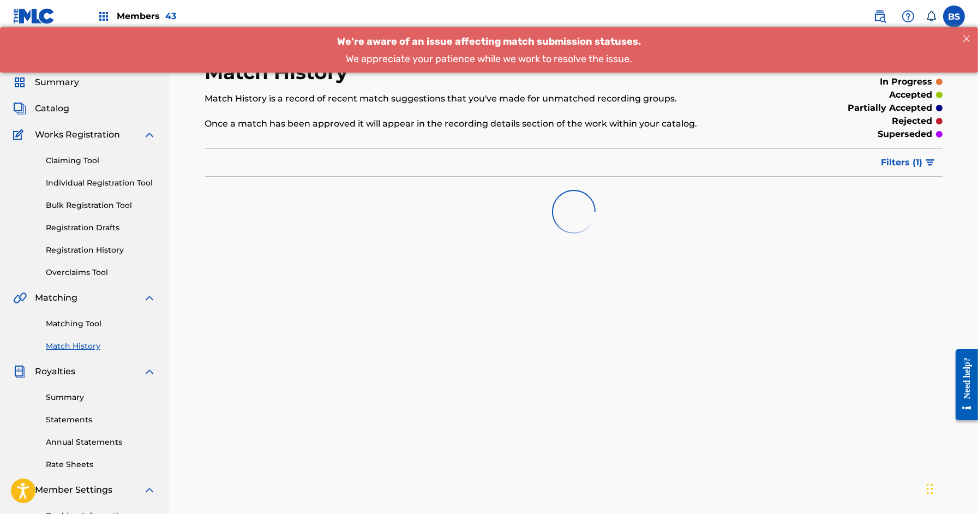
click at [81, 244] on link "Registration History" at bounding box center [101, 249] width 110 height 11
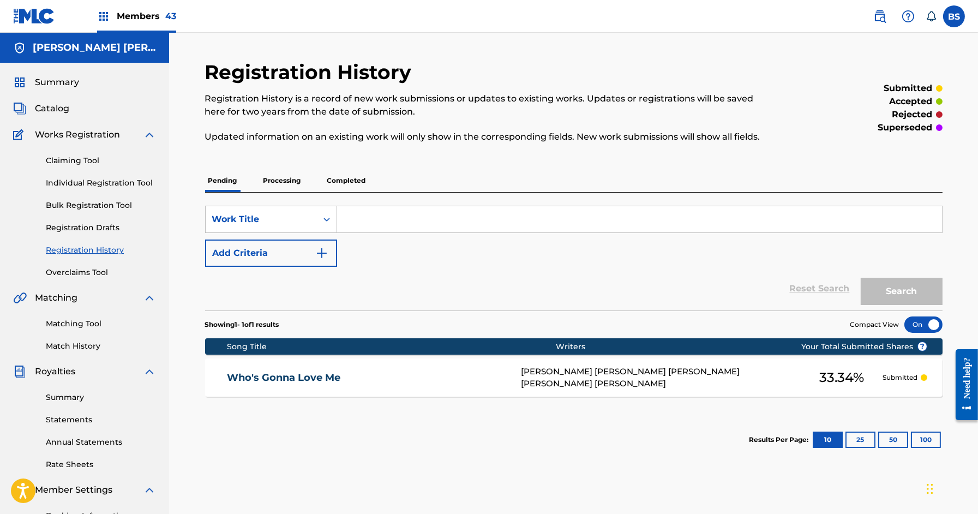
click at [293, 180] on p "Processing" at bounding box center [282, 180] width 44 height 23
